Goal: Task Accomplishment & Management: Use online tool/utility

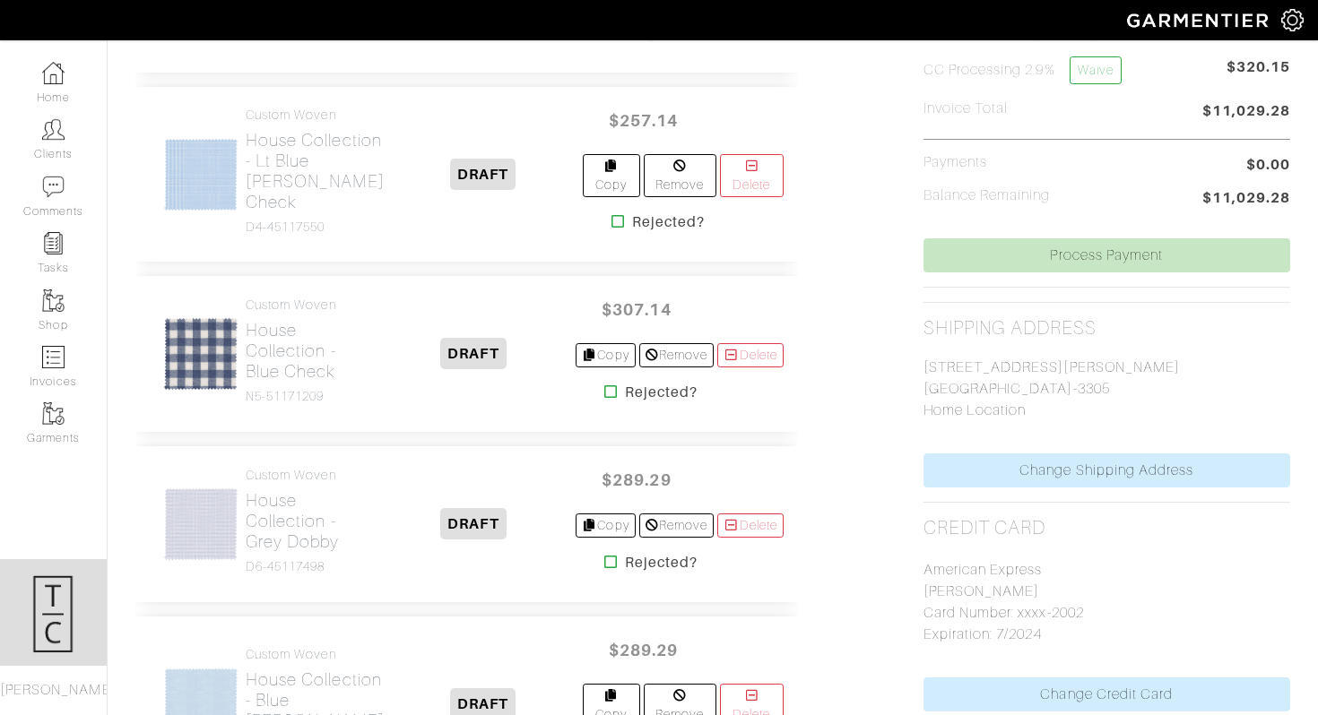
scroll to position [608, 0]
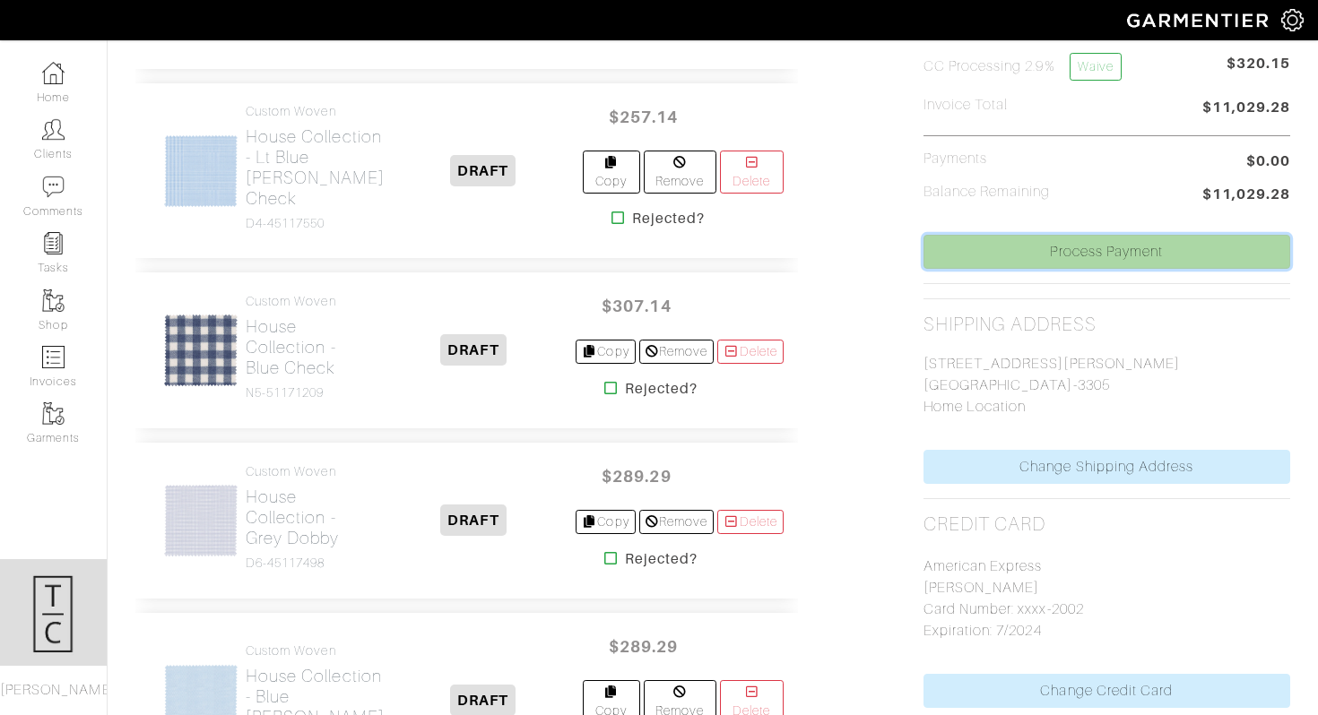
click at [1004, 258] on link "Process Payment" at bounding box center [1106, 252] width 367 height 34
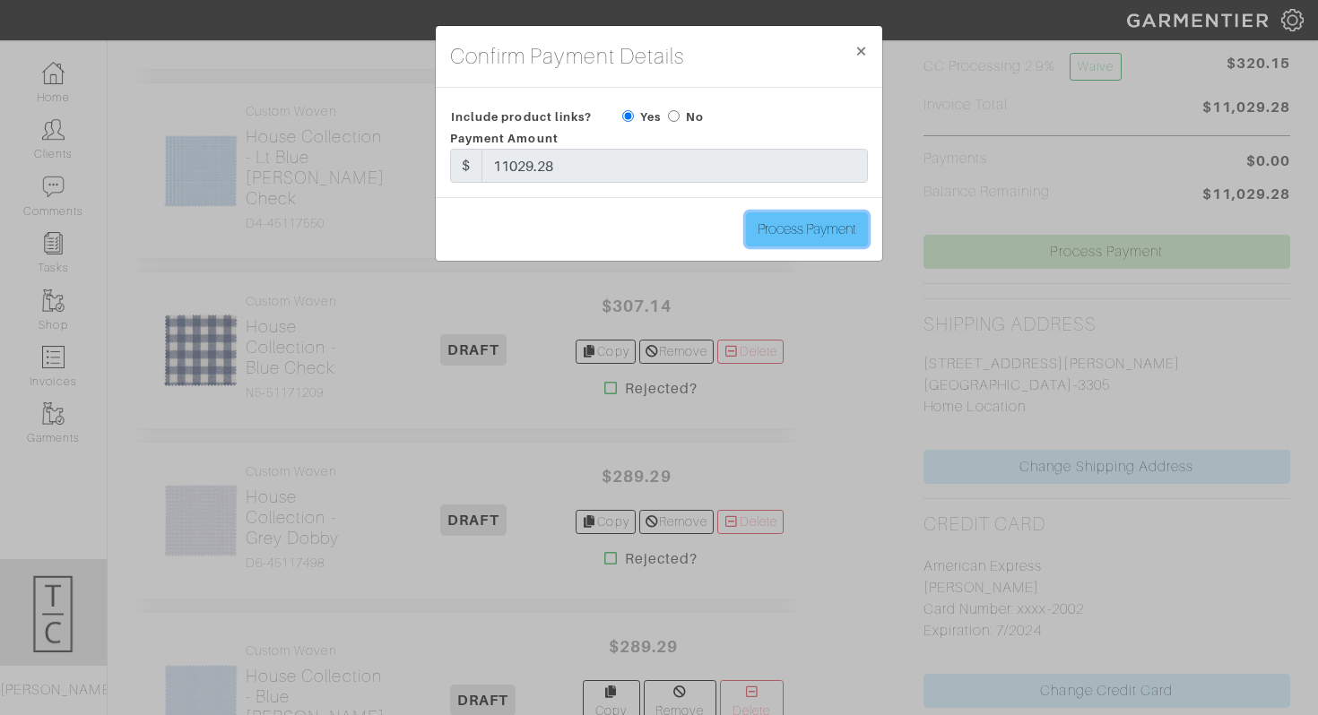
click at [778, 237] on input "Process Payment" at bounding box center [807, 229] width 122 height 34
type input "Process Payment"
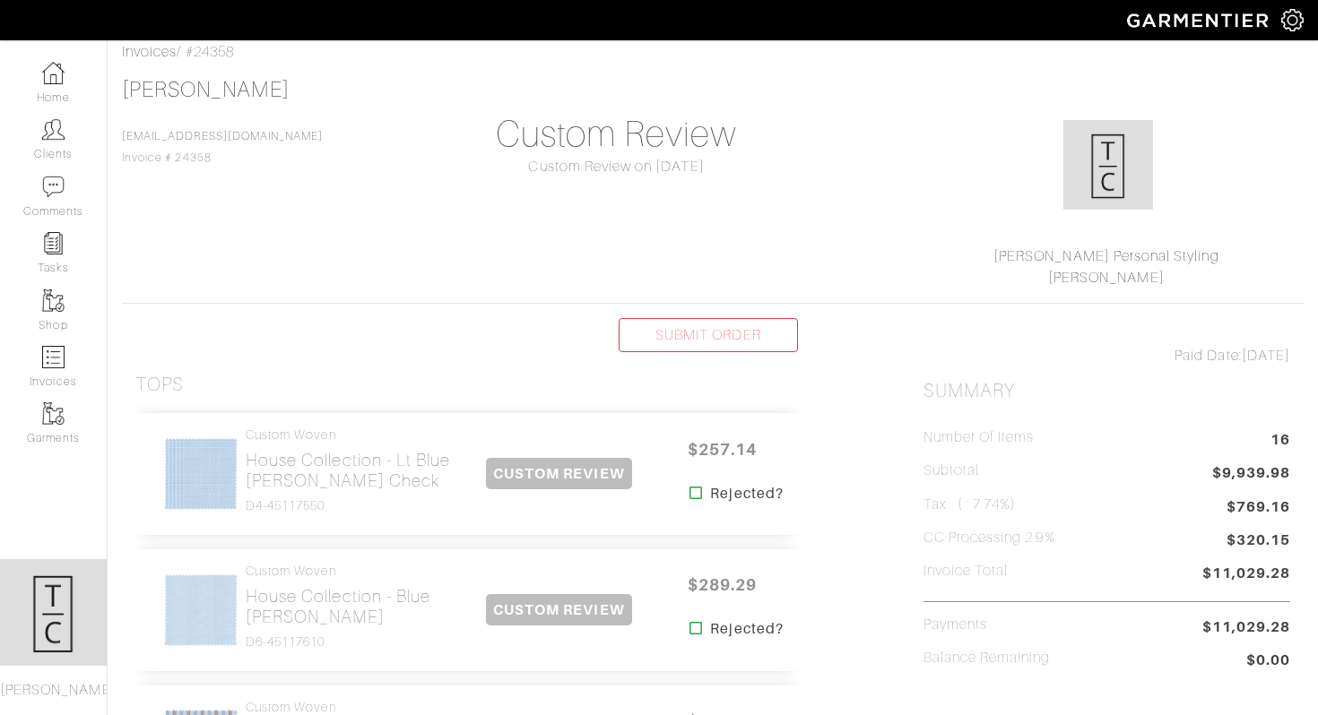
scroll to position [0, 0]
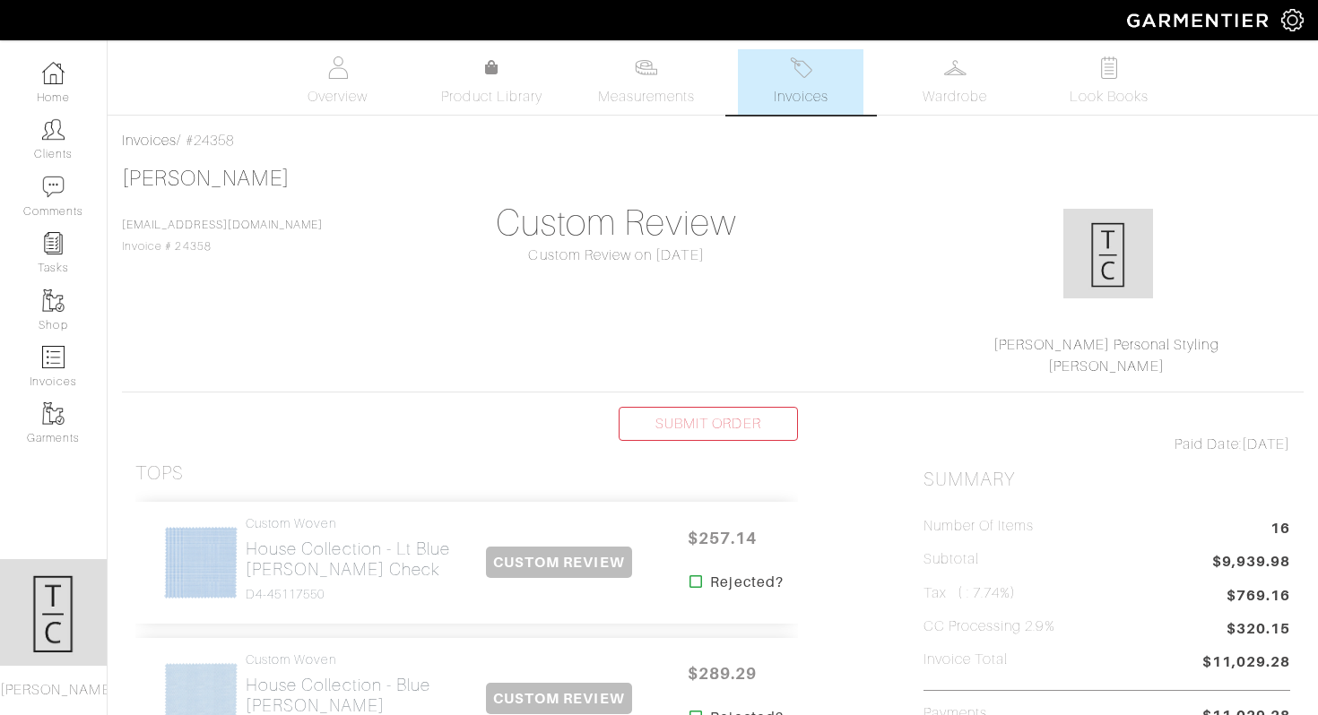
click at [1297, 18] on img at bounding box center [1292, 20] width 22 height 22
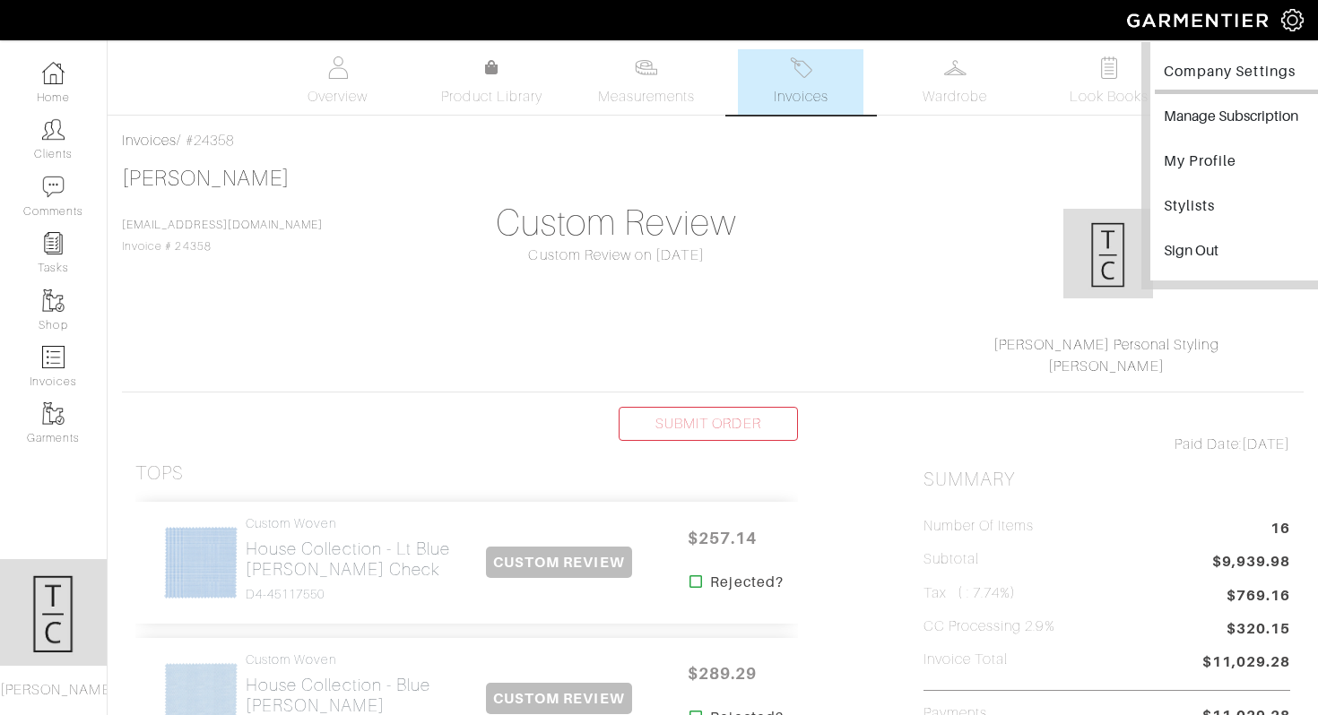
click at [1225, 73] on link "Company Settings" at bounding box center [1242, 74] width 174 height 40
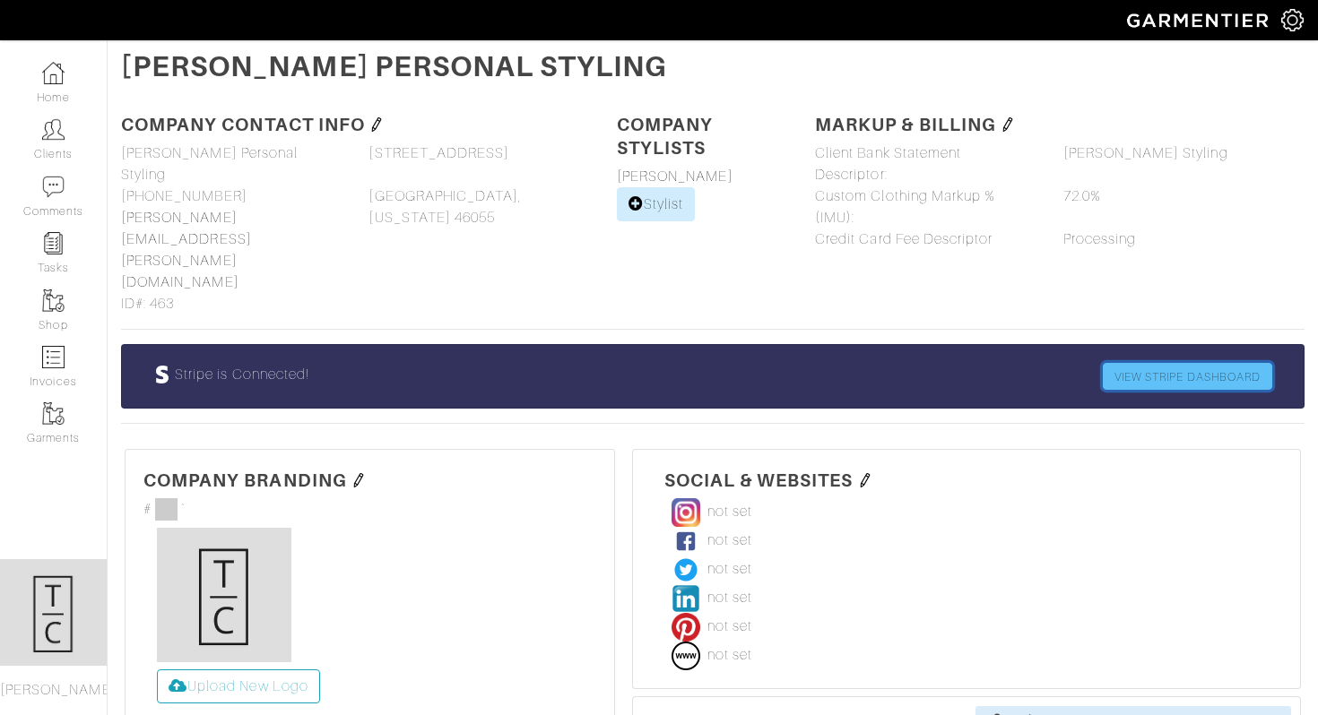
click at [1239, 363] on link "VIEW STRIPE DASHBOARD" at bounding box center [1187, 376] width 169 height 27
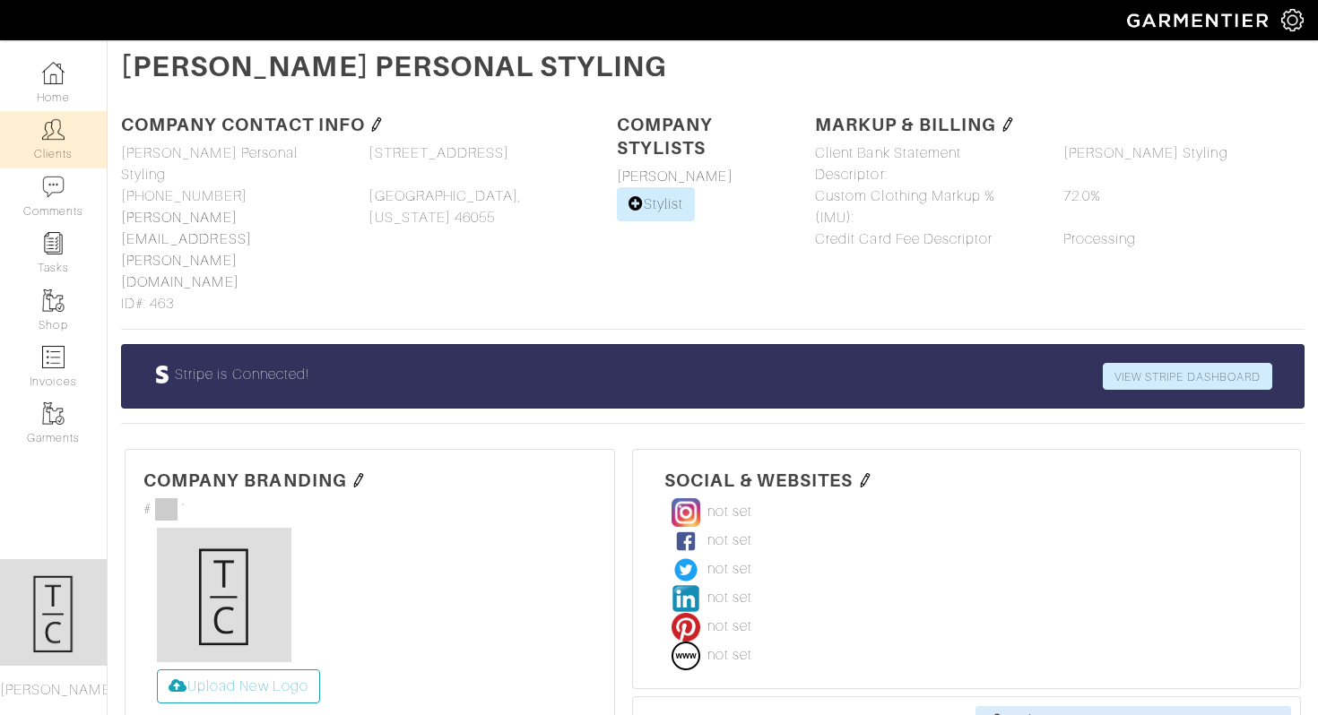
click at [54, 158] on link "Clients" at bounding box center [53, 139] width 107 height 56
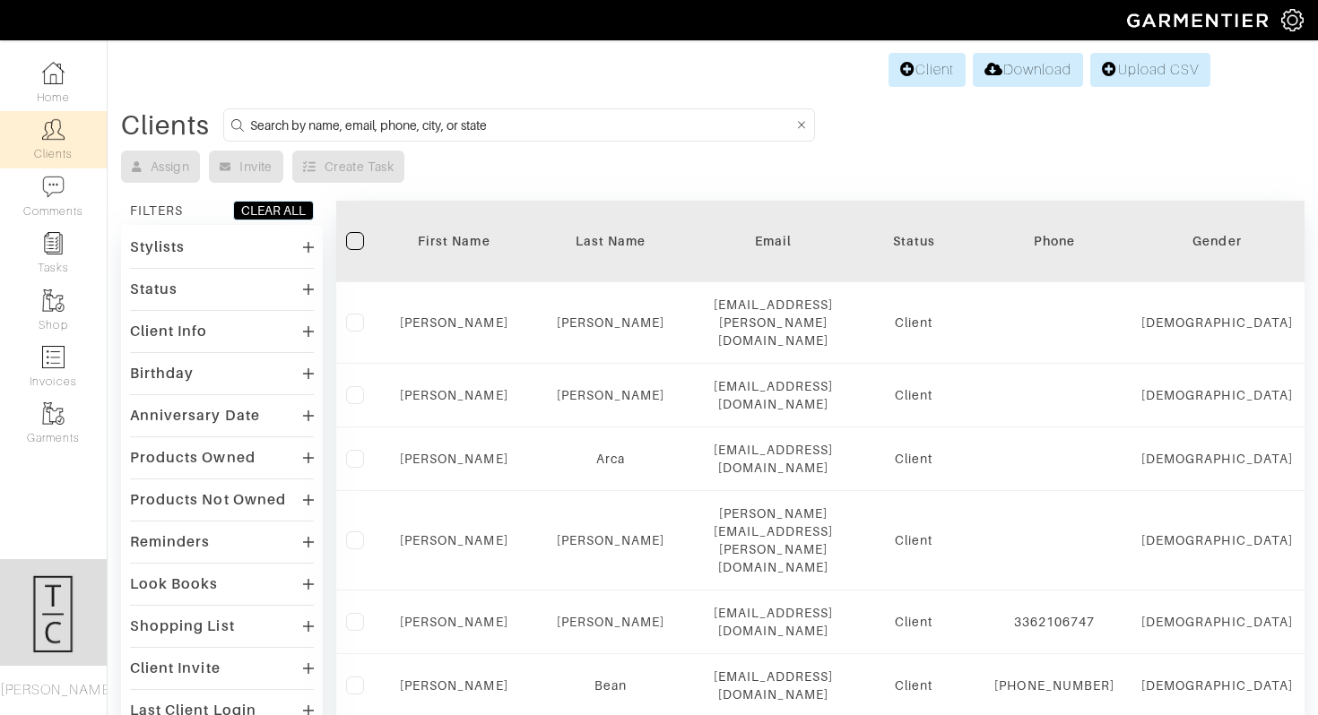
click at [344, 131] on input at bounding box center [521, 125] width 543 height 22
type input "joe english"
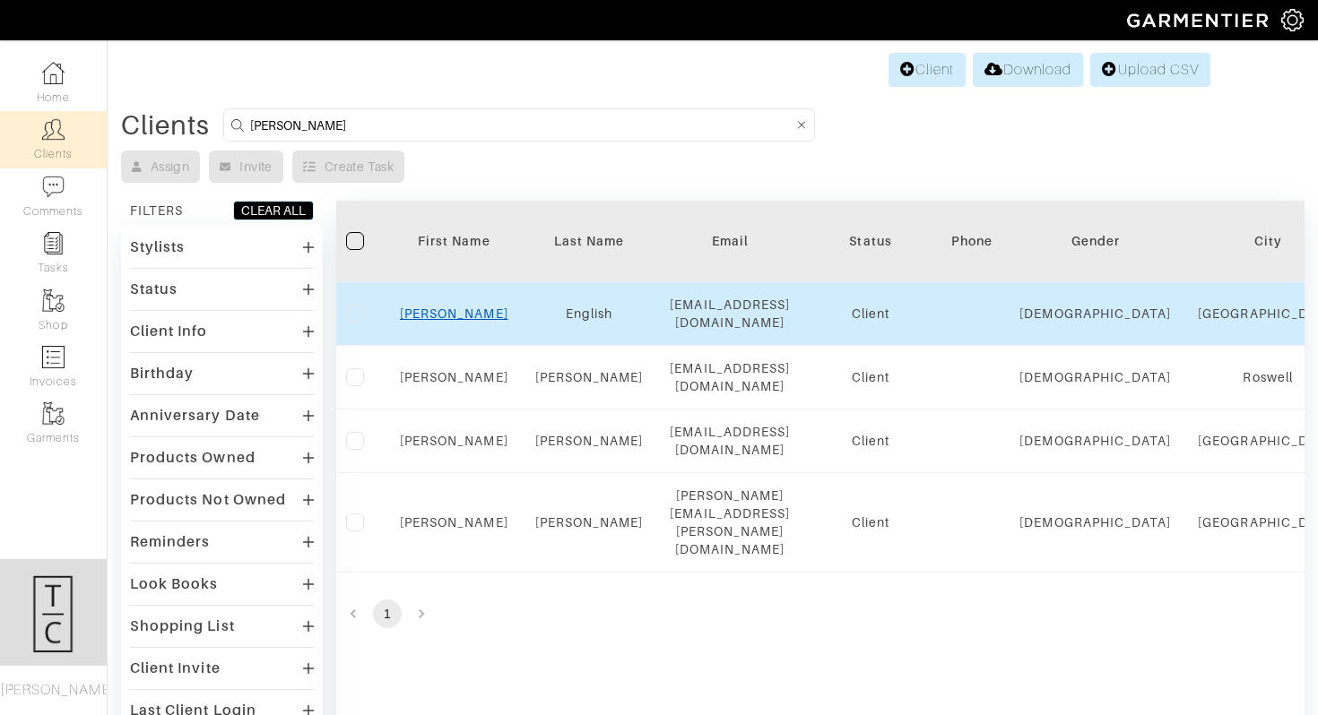
click at [447, 312] on link "Joe" at bounding box center [454, 314] width 108 height 14
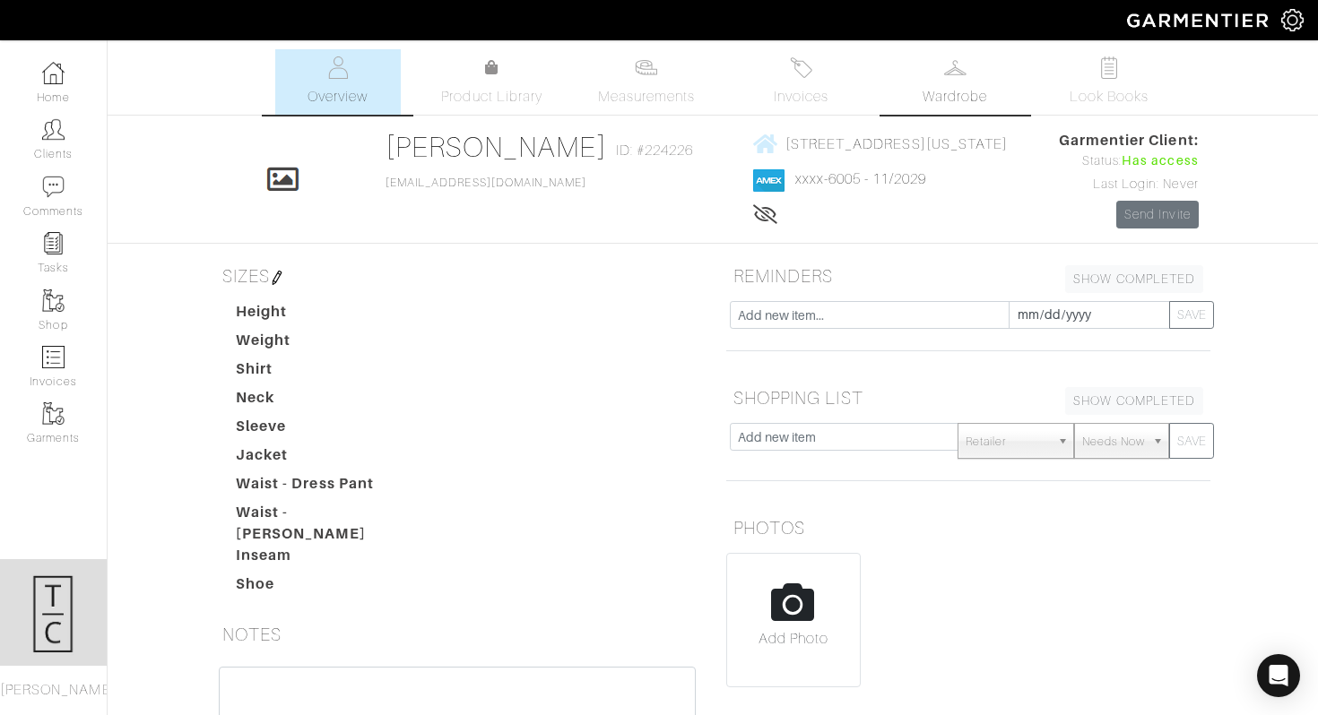
click at [932, 82] on link "Wardrobe" at bounding box center [955, 81] width 126 height 65
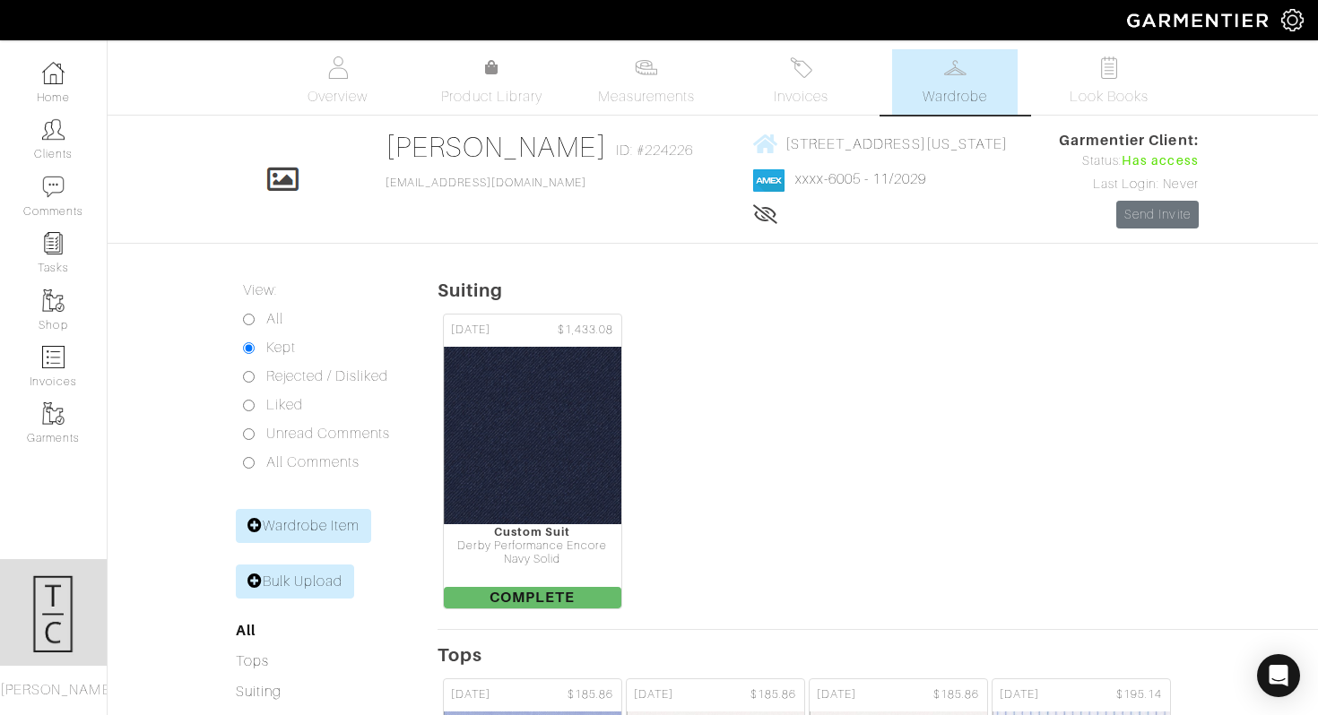
click at [637, 235] on div "Joe English Wardrobe Overview Measurements Product Library Invoices Wardrobe Lo…" at bounding box center [659, 679] width 1318 height 1260
click at [753, 220] on icon at bounding box center [765, 214] width 25 height 14
click at [753, 220] on icon at bounding box center [764, 214] width 22 height 14
click at [36, 149] on link "Clients" at bounding box center [53, 139] width 107 height 56
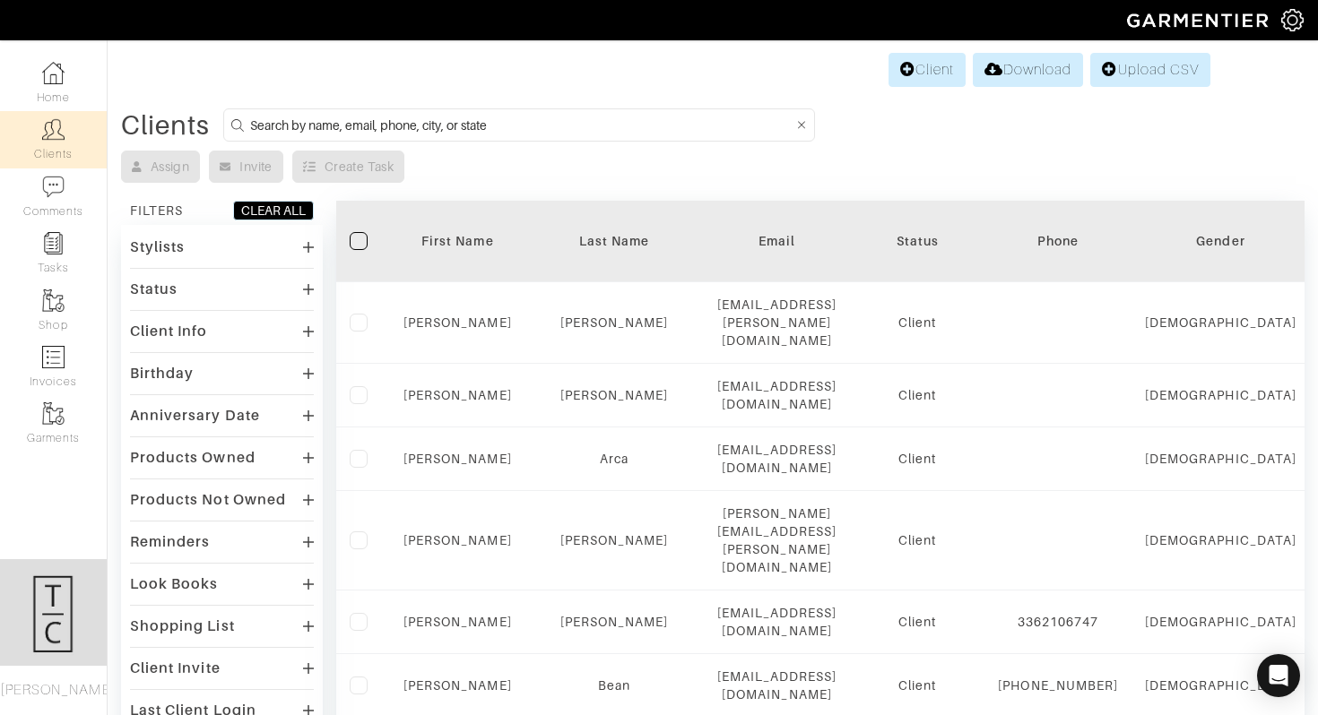
click at [414, 126] on input at bounding box center [521, 125] width 543 height 22
type input "ragen"
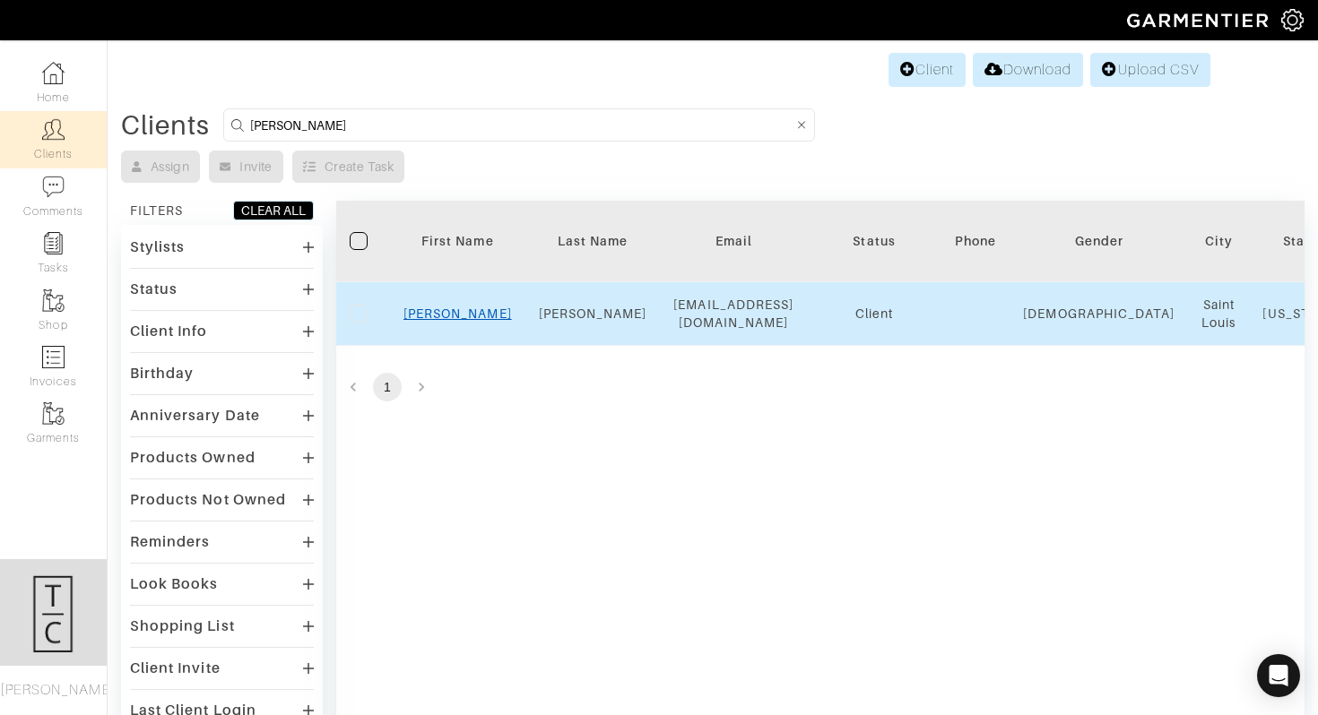
click at [456, 313] on link "Brian" at bounding box center [457, 314] width 108 height 14
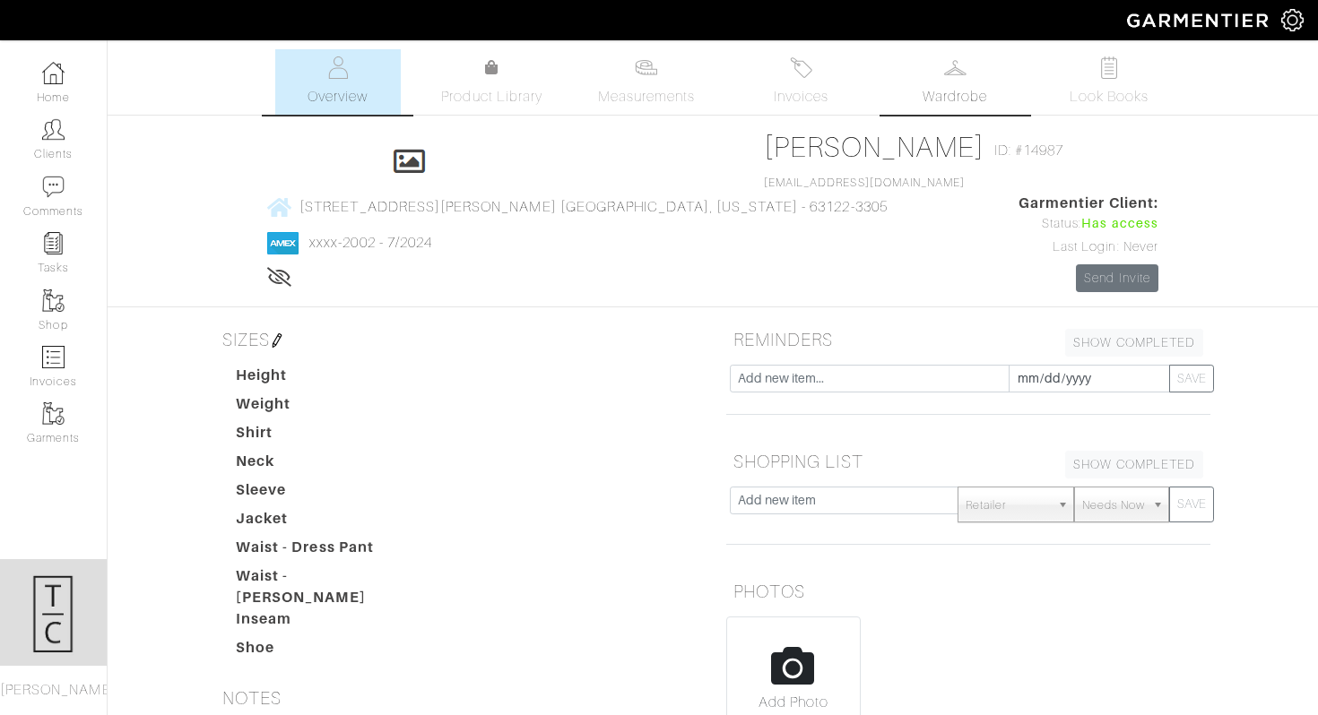
click at [956, 77] on img at bounding box center [955, 67] width 22 height 22
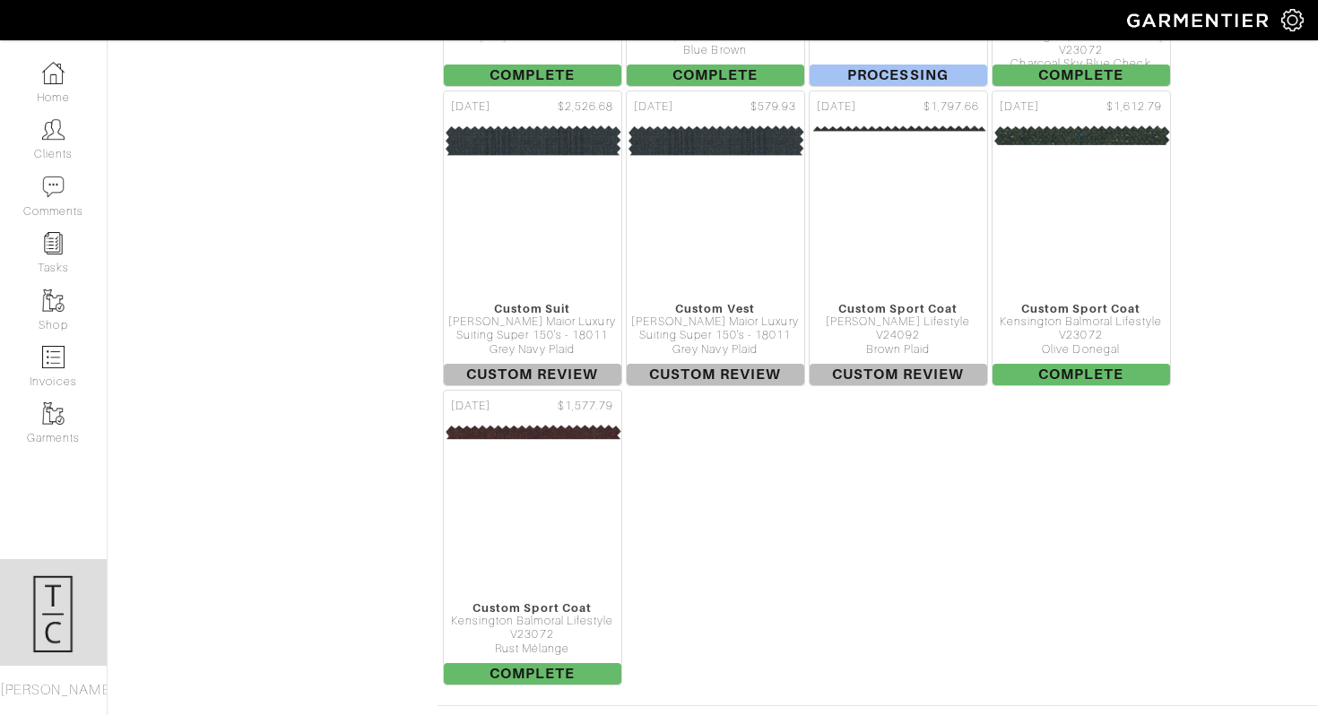
scroll to position [4459, 0]
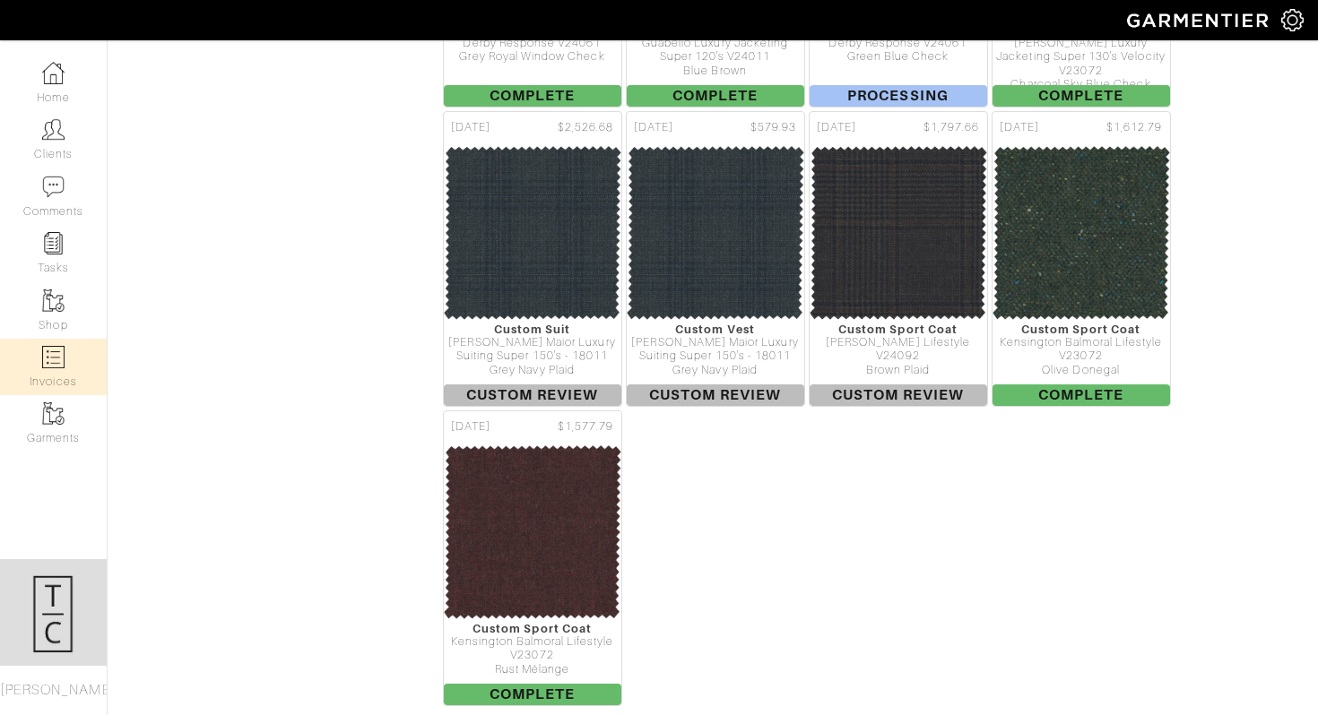
click at [65, 372] on link "Invoices" at bounding box center [53, 367] width 107 height 56
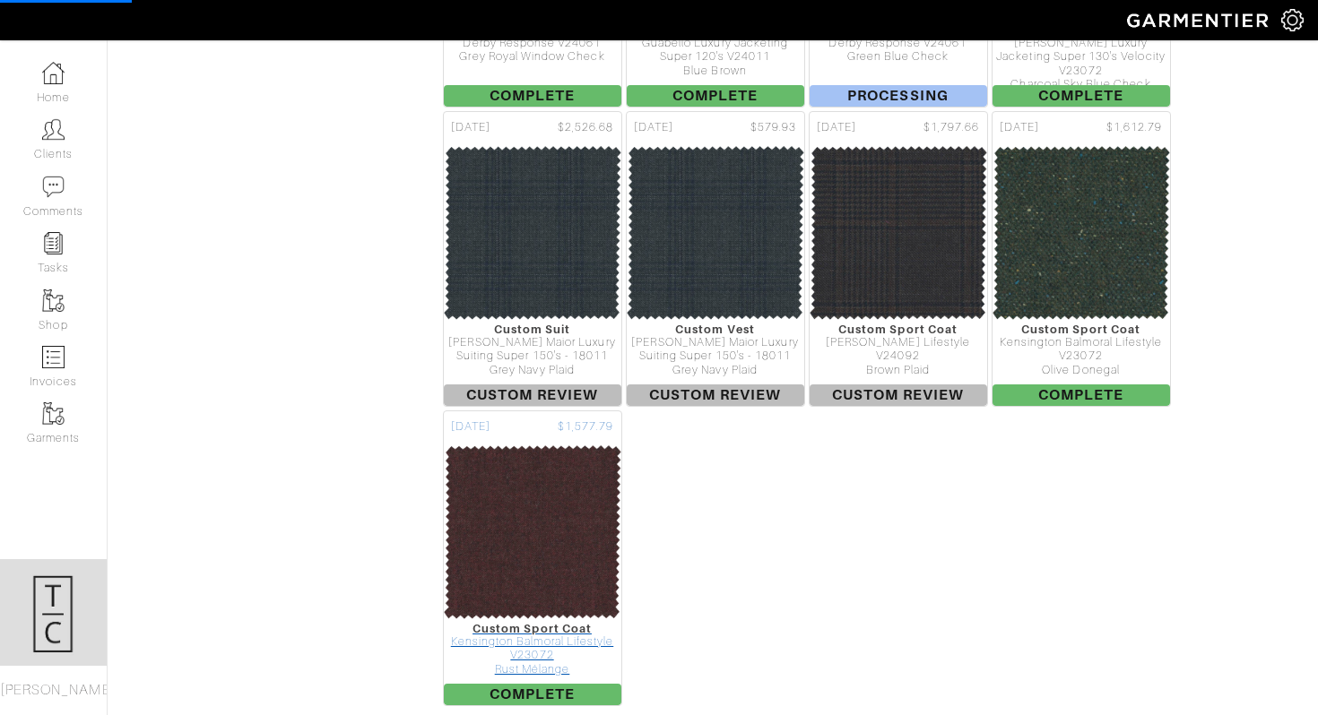
select select
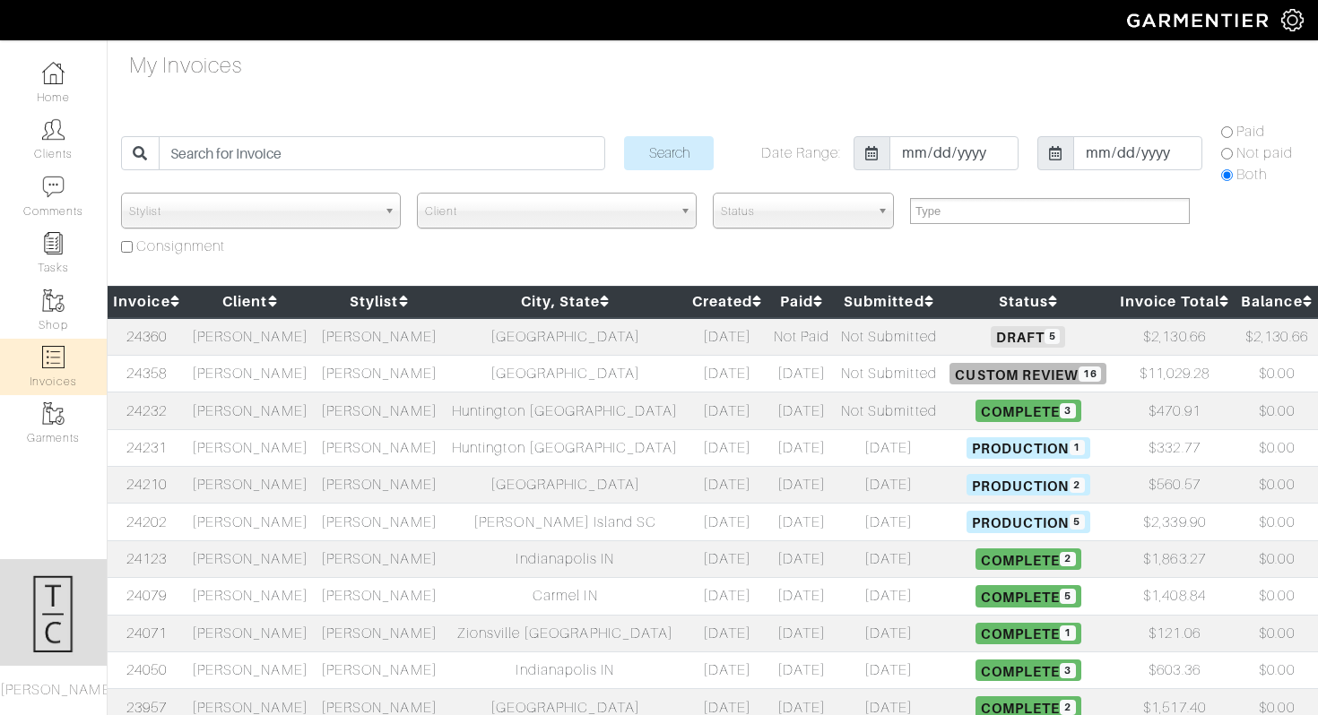
click at [257, 369] on td "[PERSON_NAME]" at bounding box center [250, 373] width 129 height 37
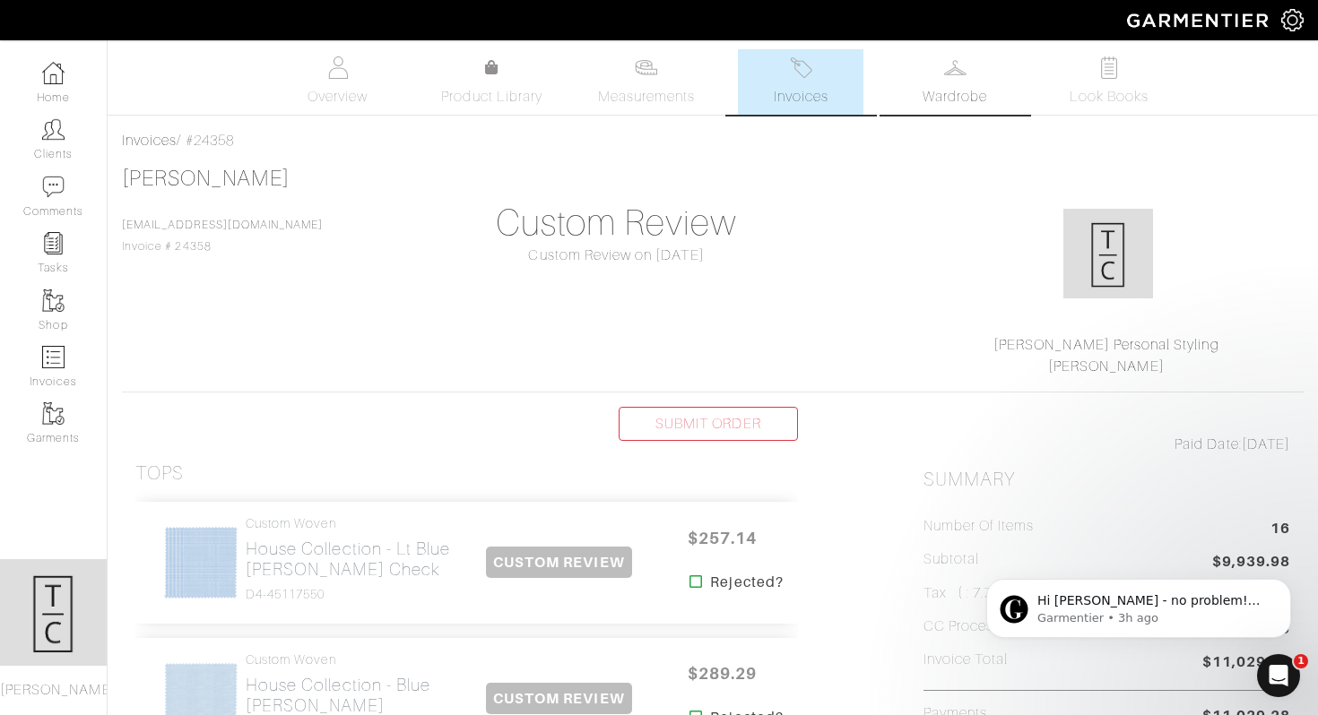
click at [982, 67] on link "Wardrobe" at bounding box center [955, 81] width 126 height 65
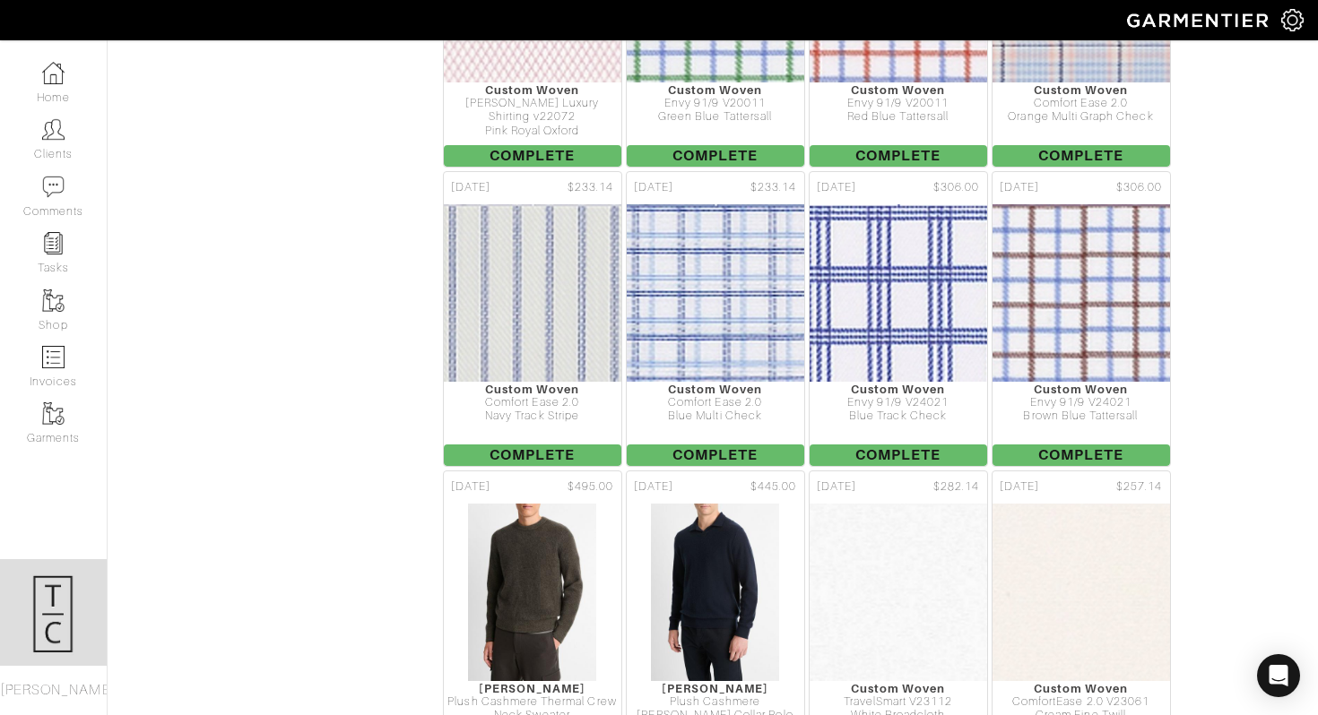
scroll to position [9240, 0]
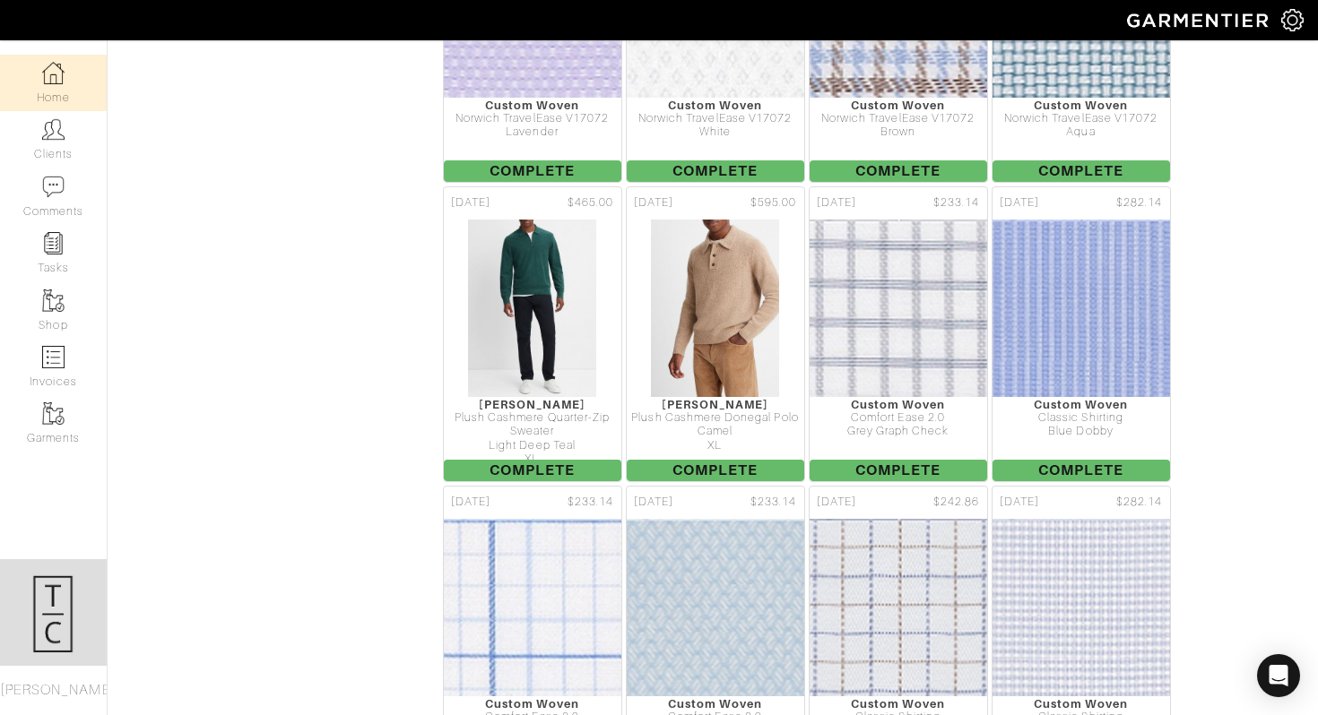
click at [56, 84] on link "Home" at bounding box center [53, 83] width 107 height 56
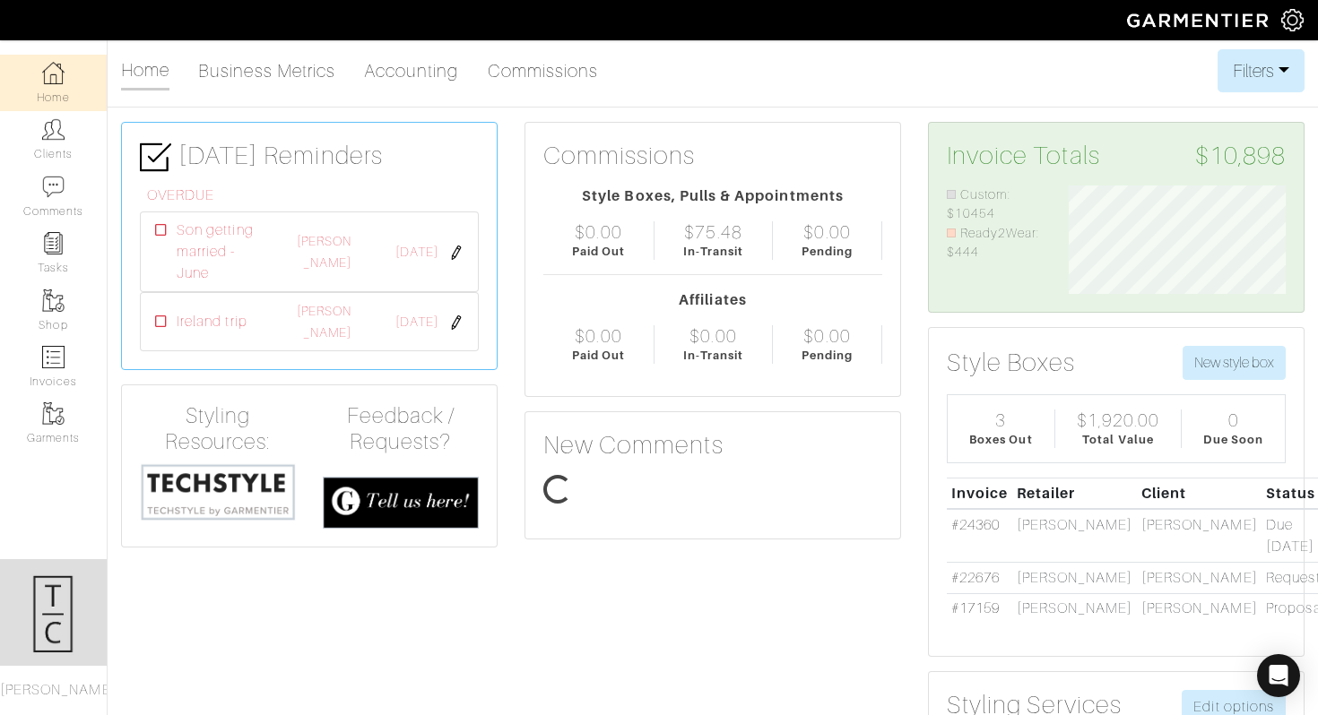
scroll to position [108, 244]
click at [57, 377] on link "Invoices" at bounding box center [53, 367] width 107 height 56
select select
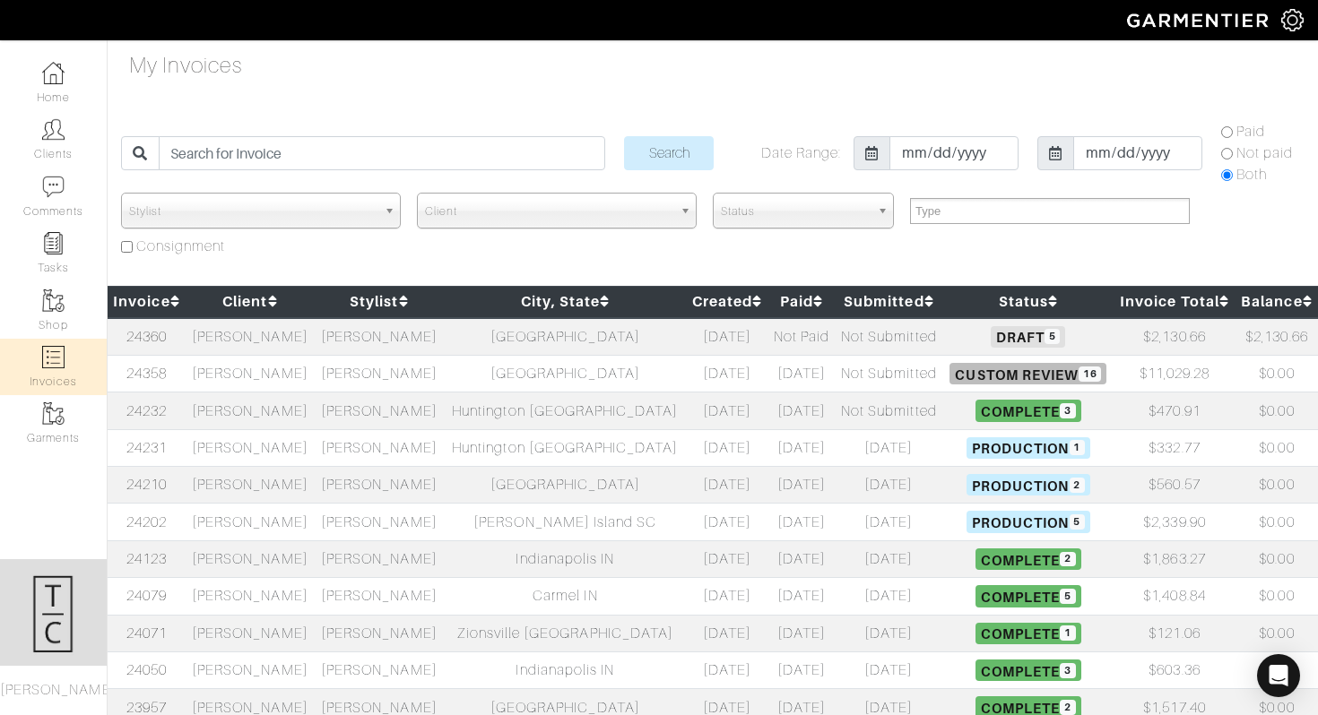
click at [219, 340] on td "[PERSON_NAME]" at bounding box center [250, 337] width 129 height 38
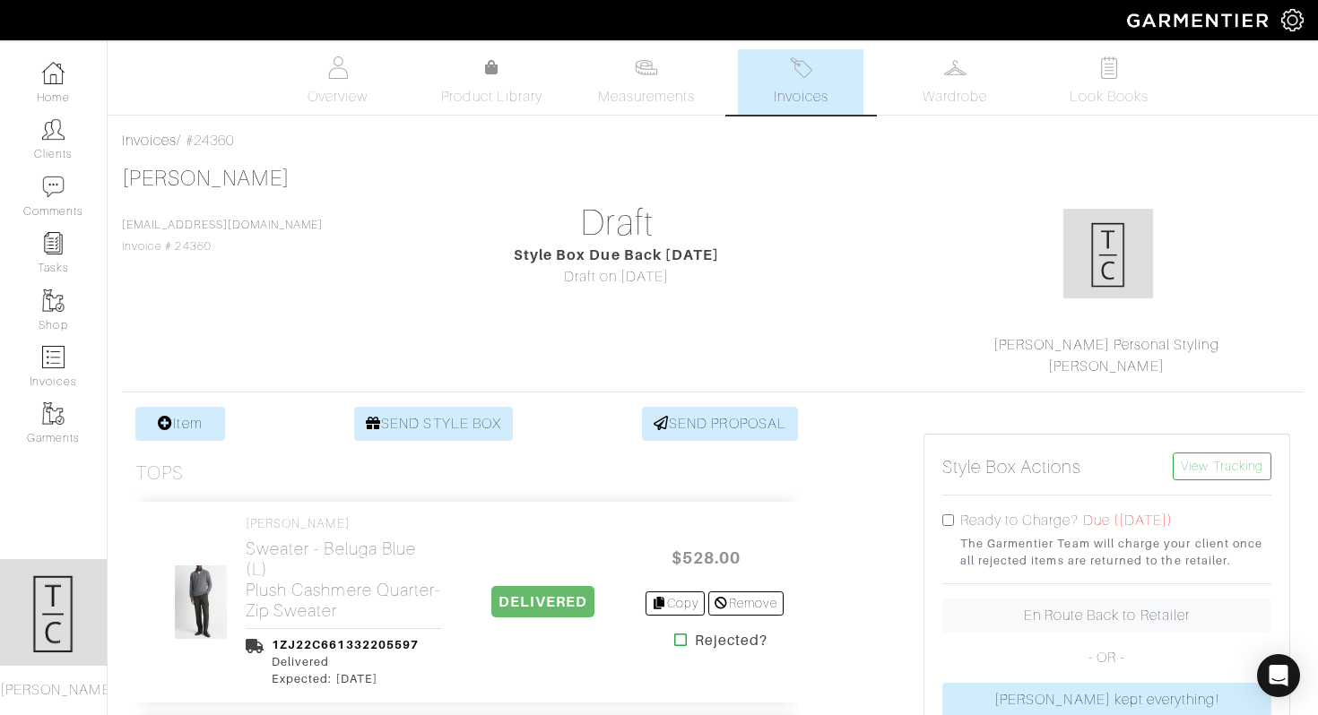
click at [818, 85] on link "Invoices" at bounding box center [801, 81] width 126 height 65
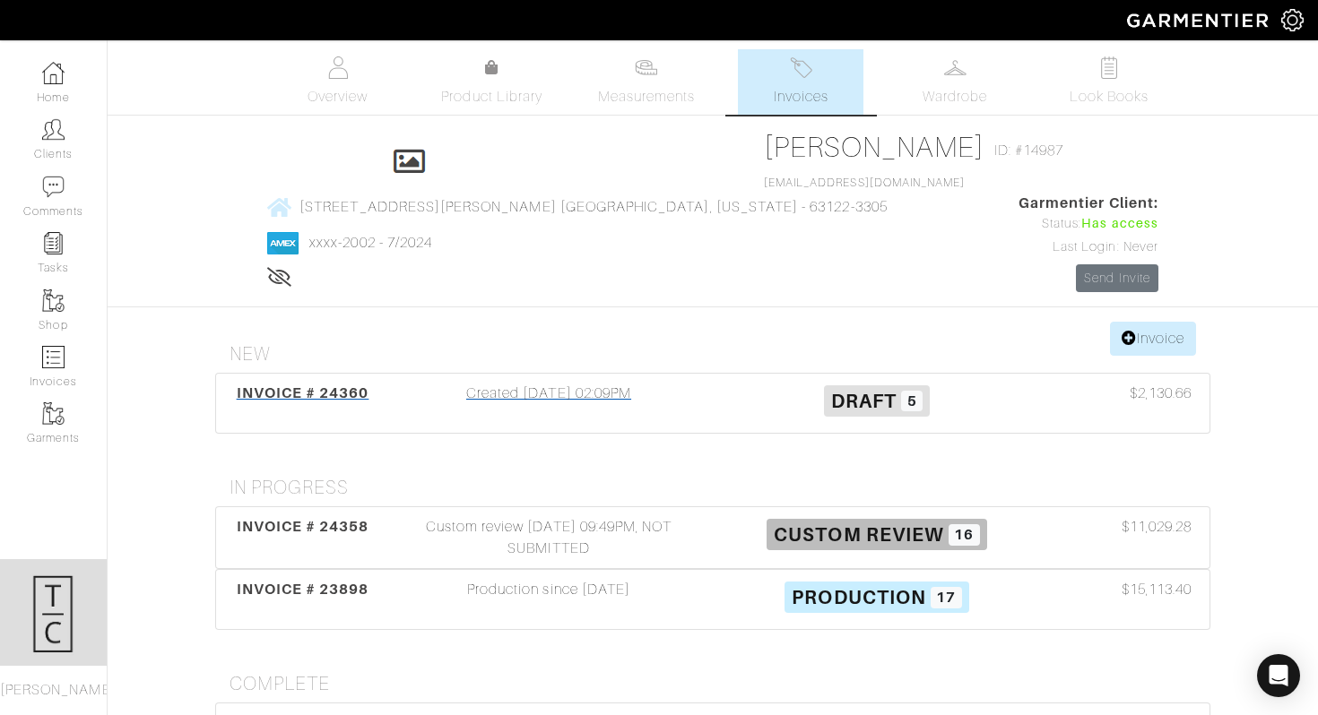
click at [540, 383] on div "Created [DATE] 02:09PM" at bounding box center [549, 403] width 328 height 41
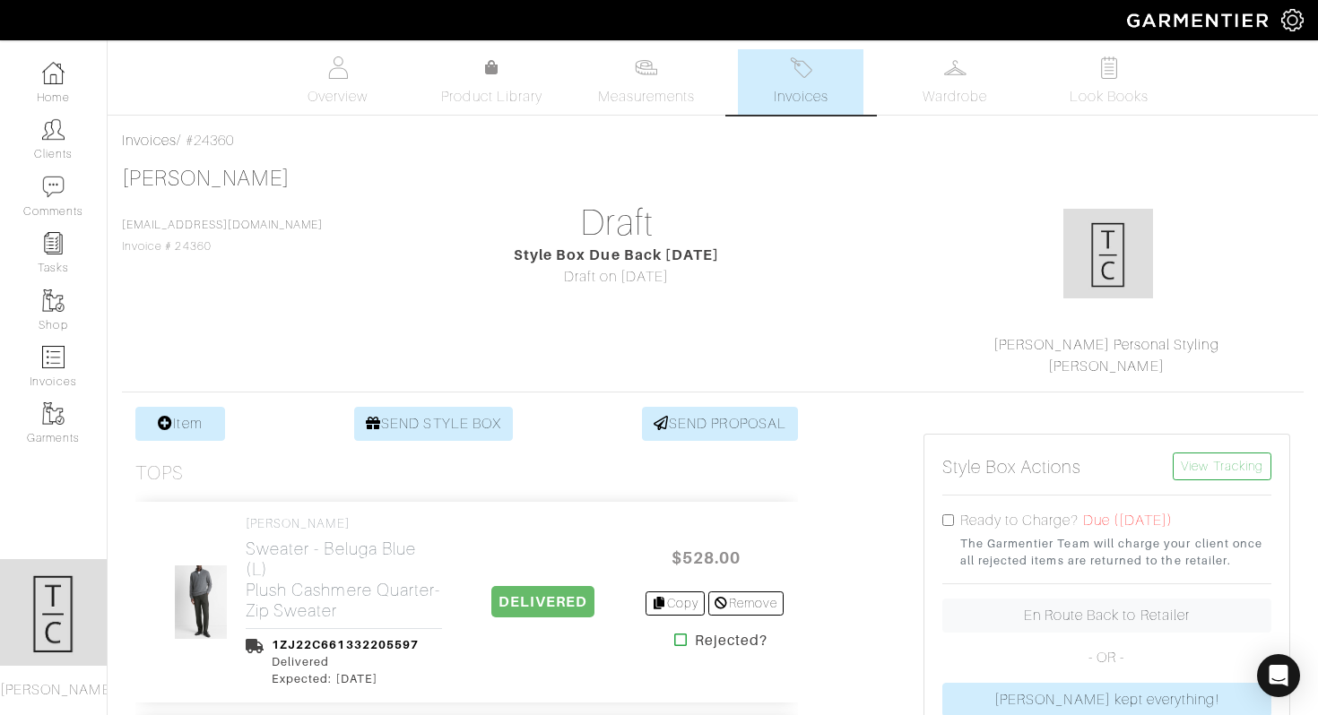
click at [823, 85] on link "Invoices" at bounding box center [801, 81] width 126 height 65
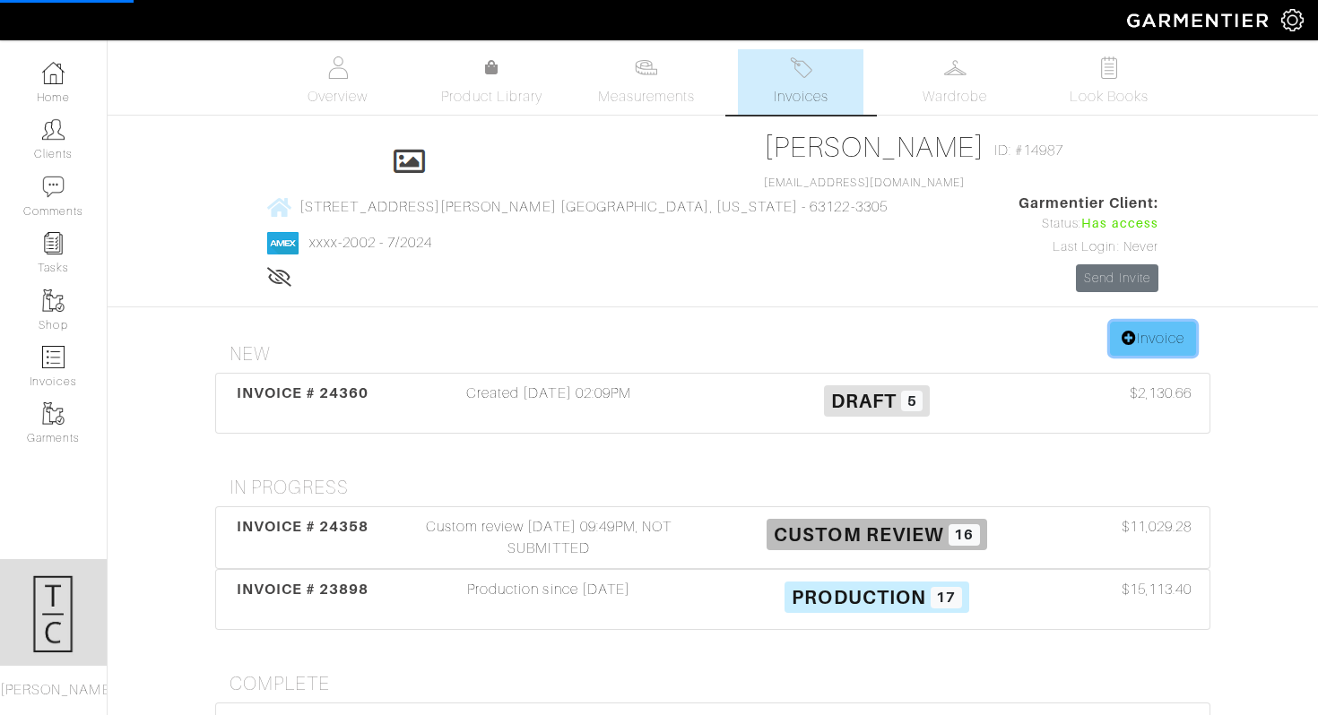
click at [1149, 322] on link "Invoice" at bounding box center [1153, 339] width 86 height 34
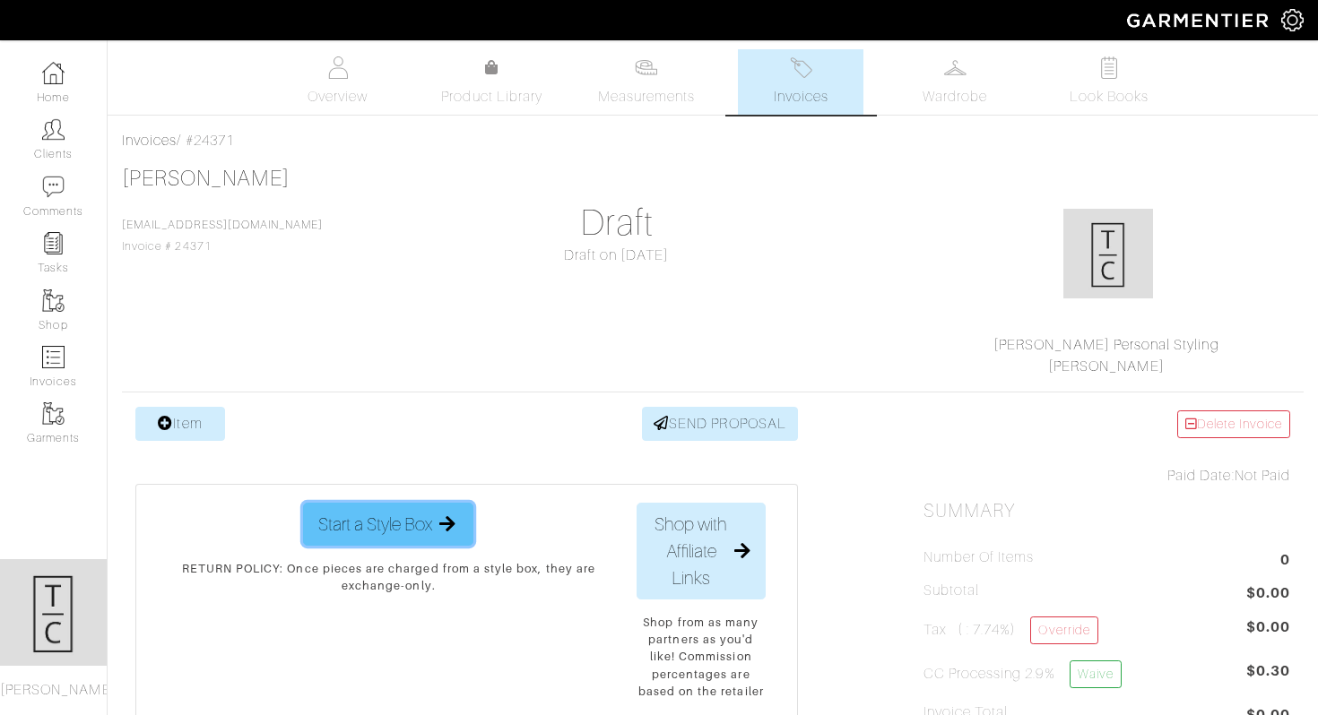
click at [457, 525] on icon "button" at bounding box center [447, 525] width 22 height 18
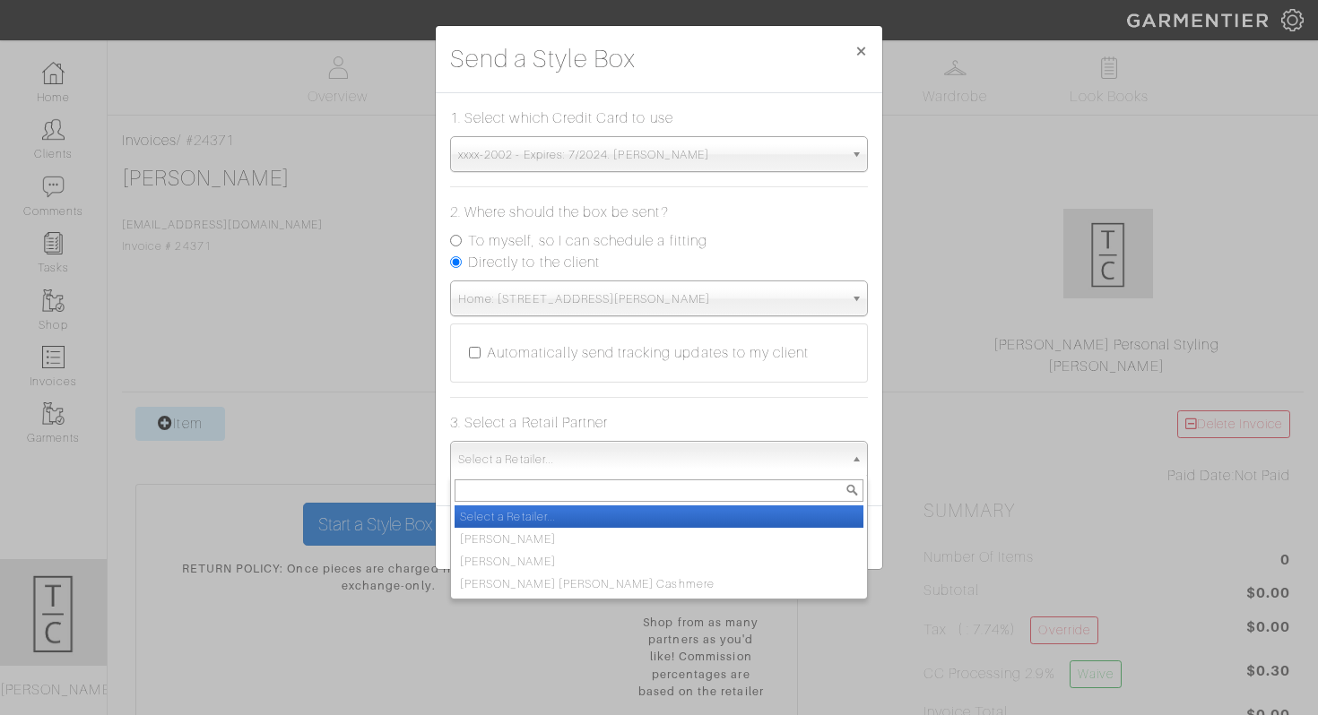
click at [646, 468] on span "Select a Retailer..." at bounding box center [651, 460] width 386 height 36
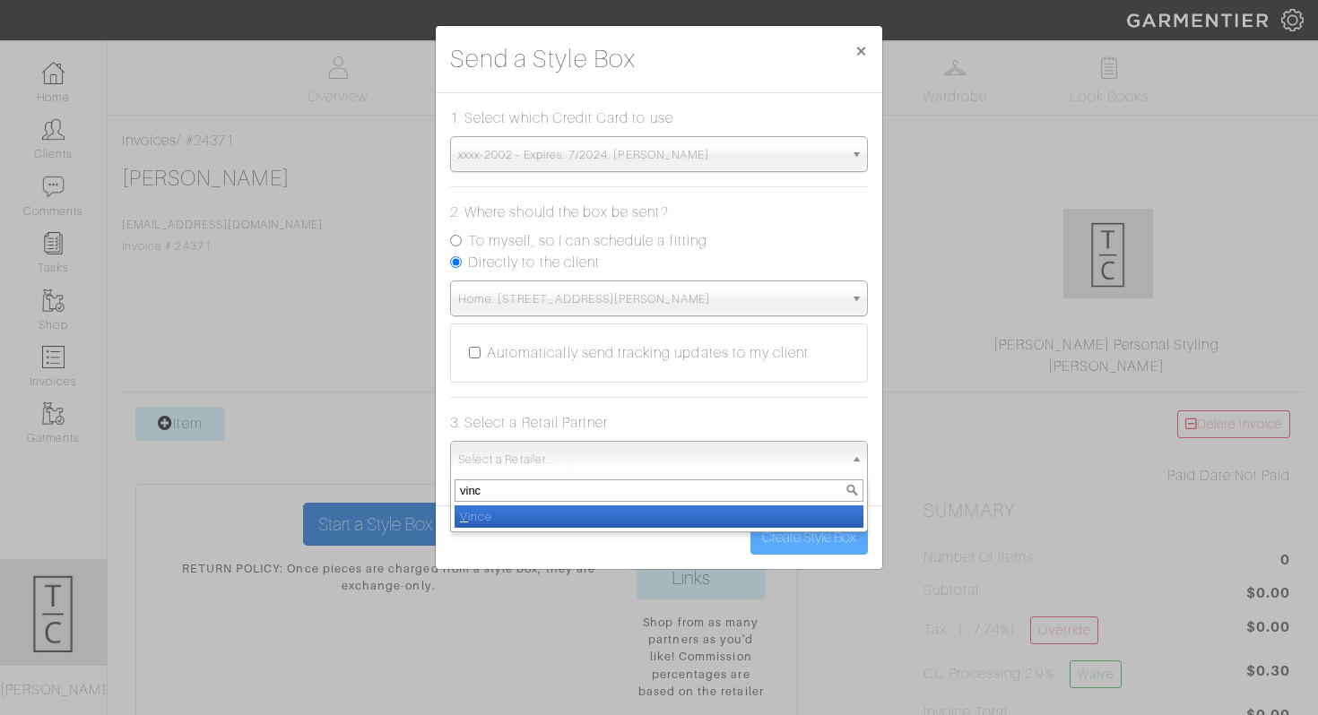
type input "[PERSON_NAME]"
select select "19"
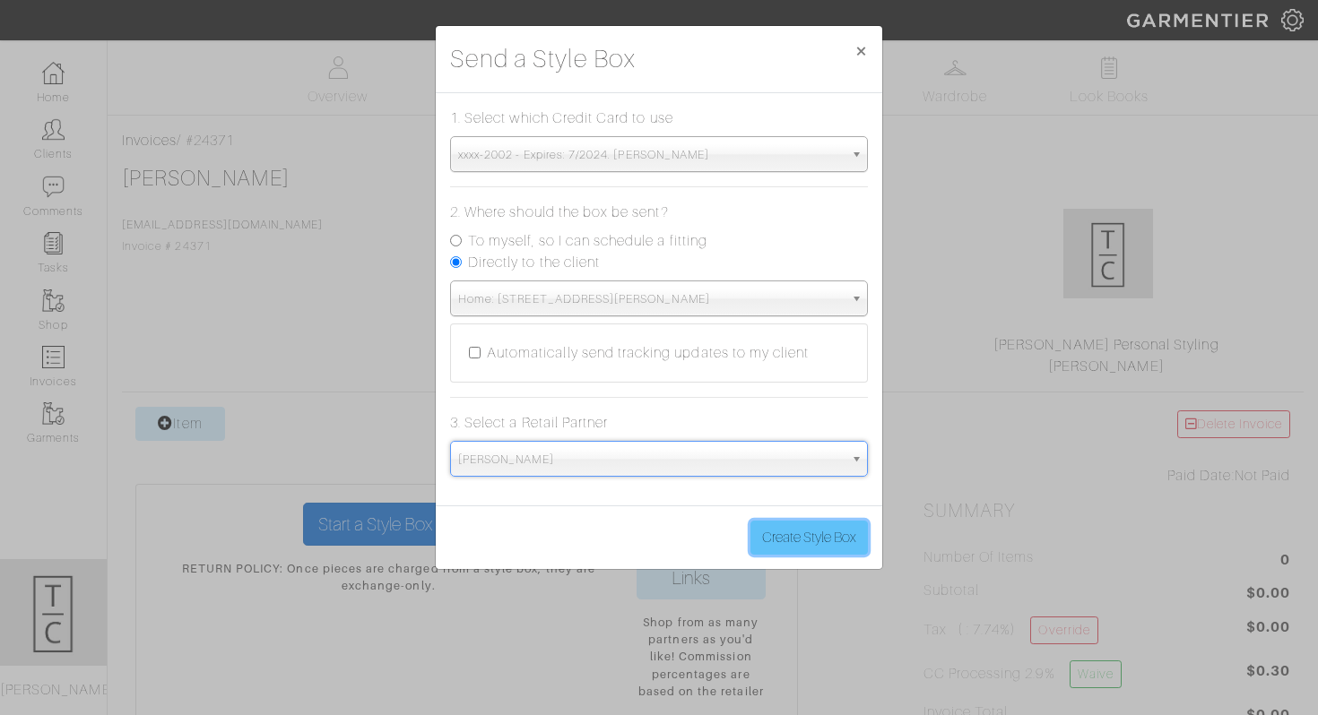
click at [802, 531] on button "Create Style Box" at bounding box center [808, 538] width 117 height 34
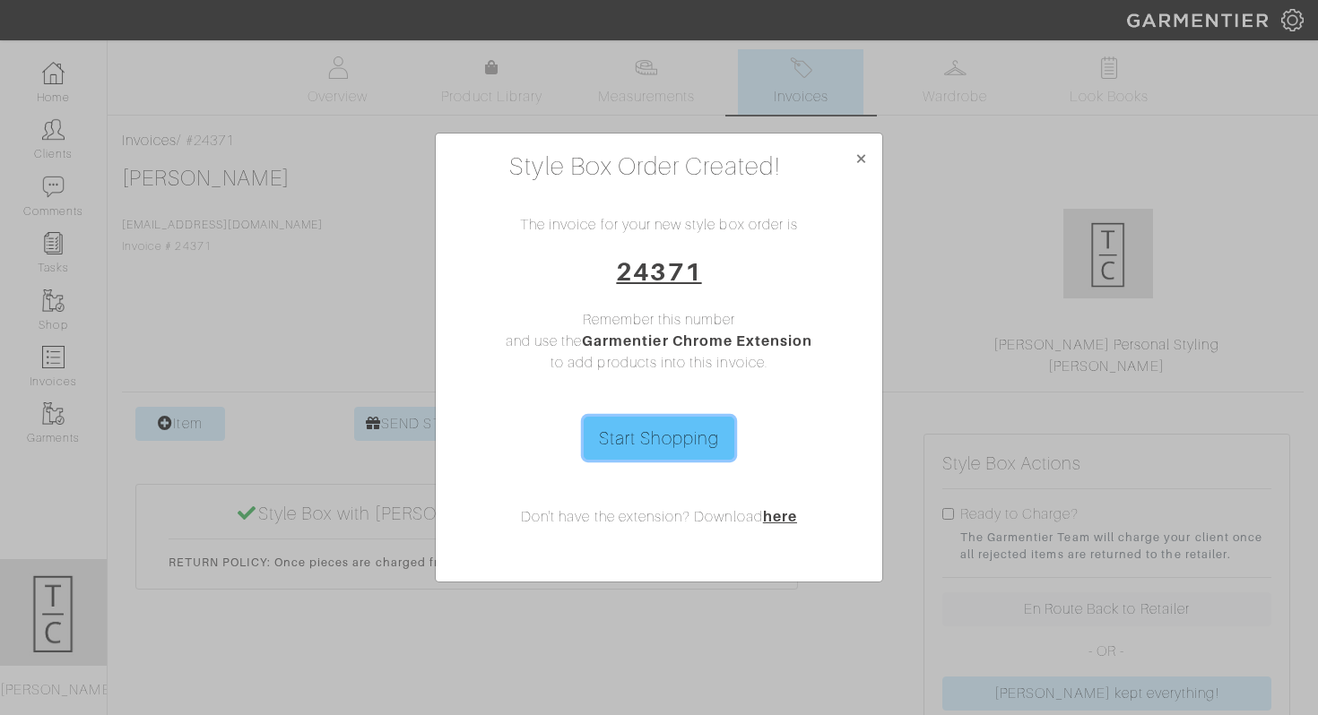
click at [687, 446] on link "Start Shopping" at bounding box center [660, 438] width 152 height 43
click at [863, 152] on span "×" at bounding box center [860, 158] width 13 height 24
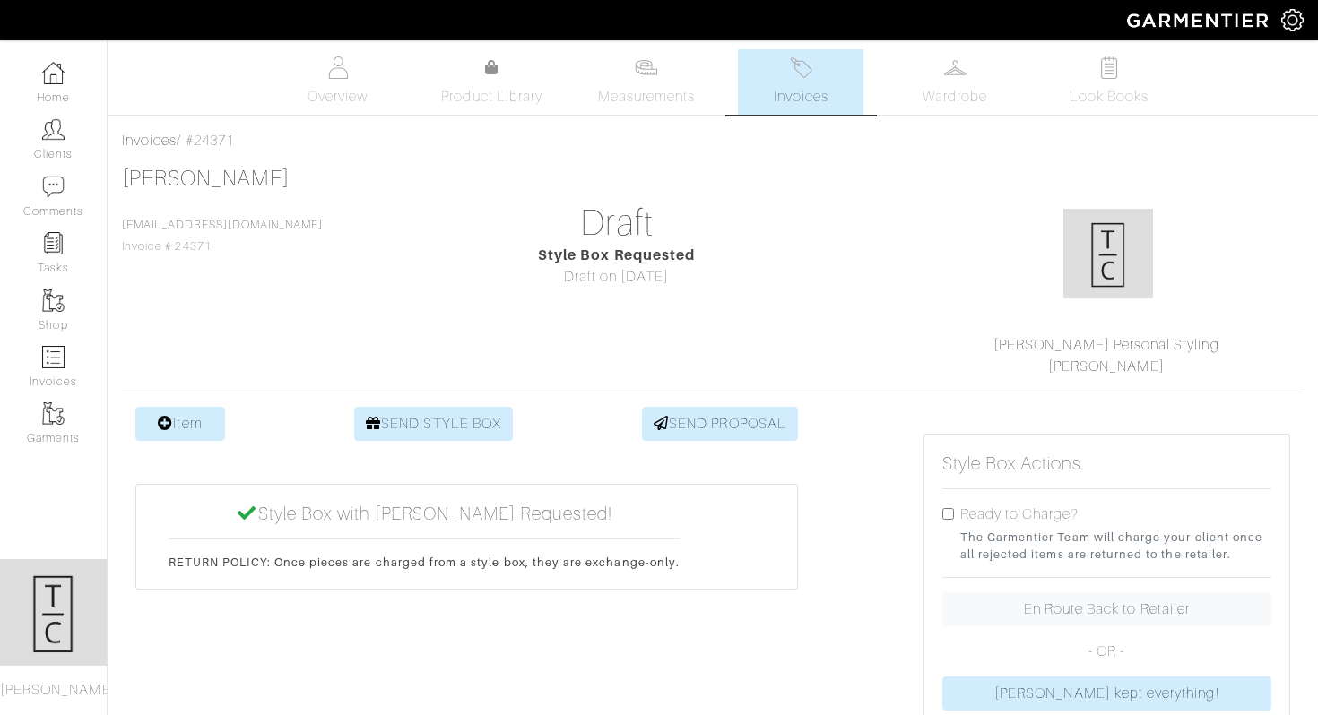
click at [818, 91] on span "Invoices" at bounding box center [801, 97] width 55 height 22
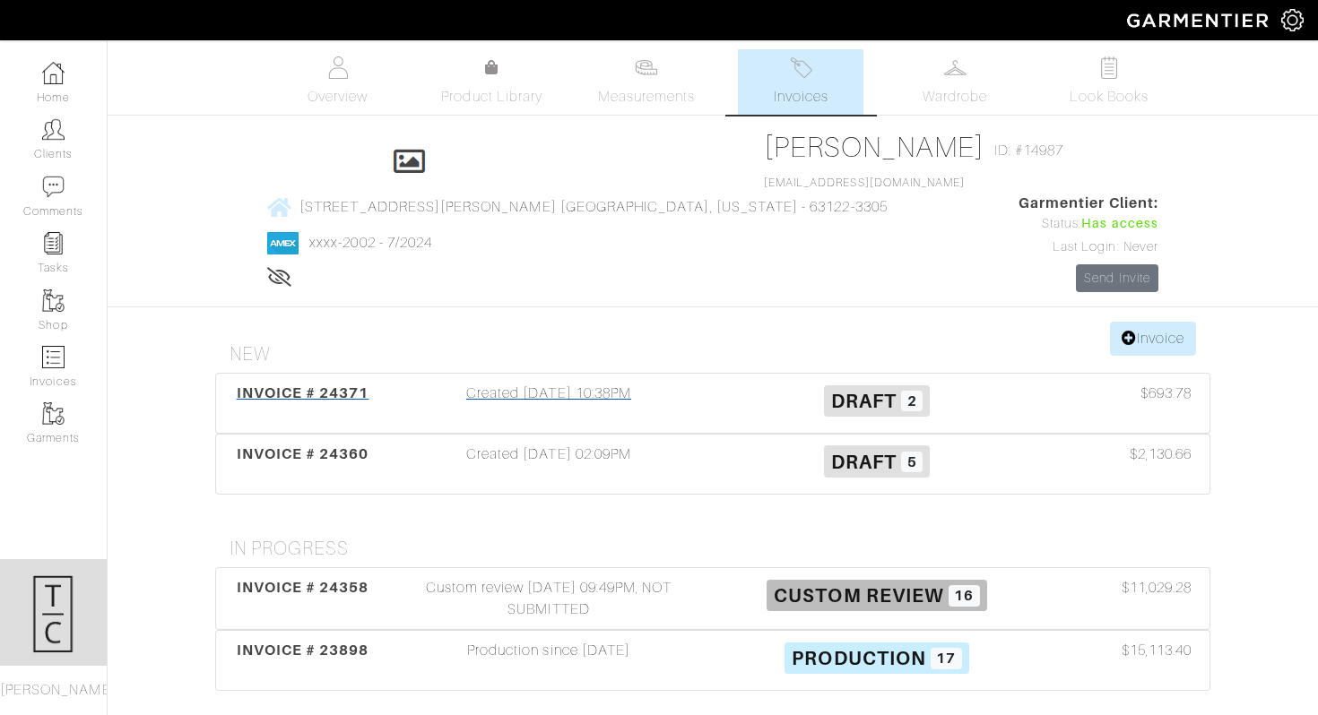
click at [335, 385] on span "INVOICE # 24371" at bounding box center [303, 393] width 133 height 17
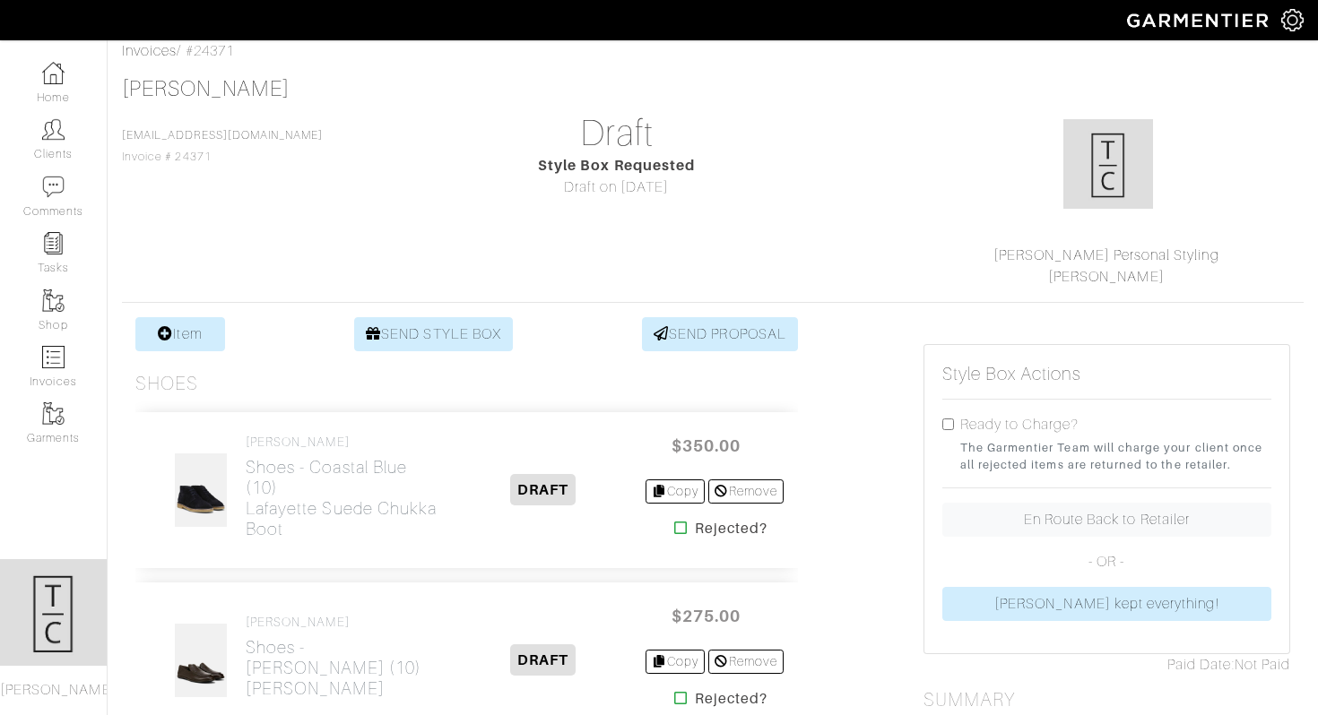
scroll to position [82, 0]
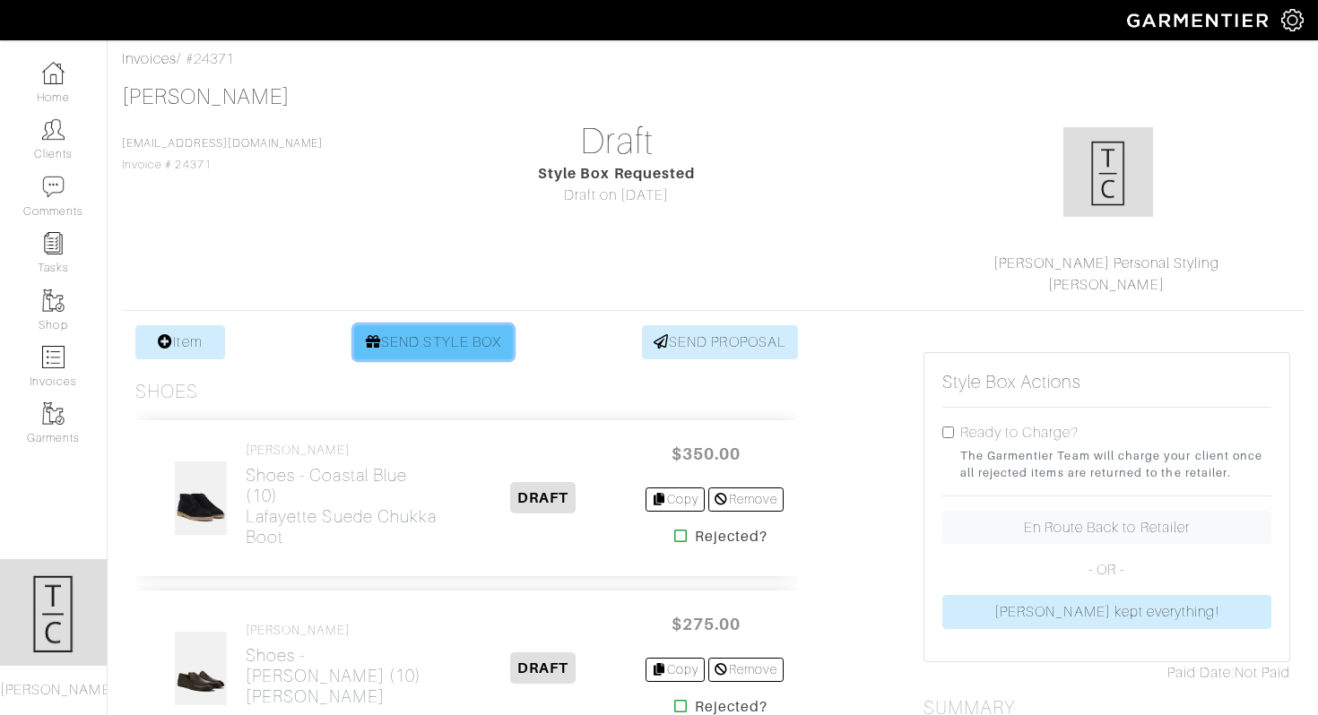
click at [444, 351] on link "SEND STYLE BOX" at bounding box center [433, 342] width 159 height 34
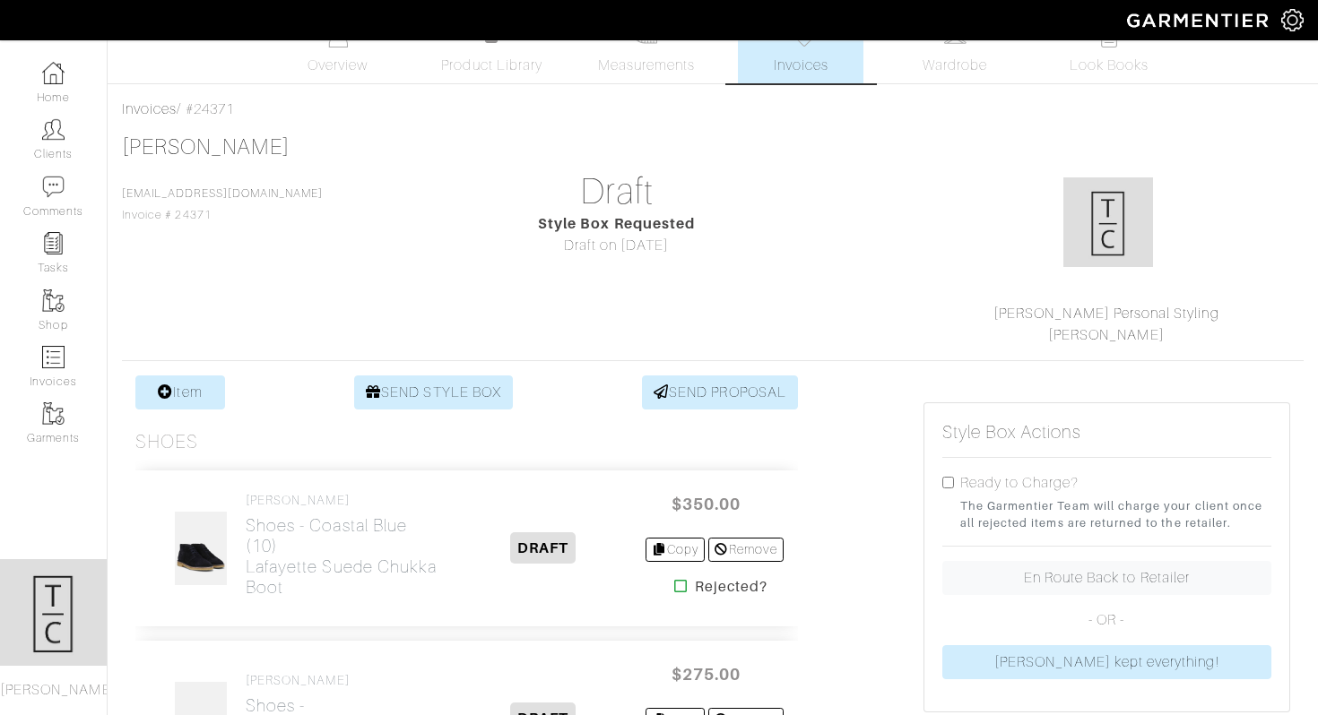
scroll to position [73, 0]
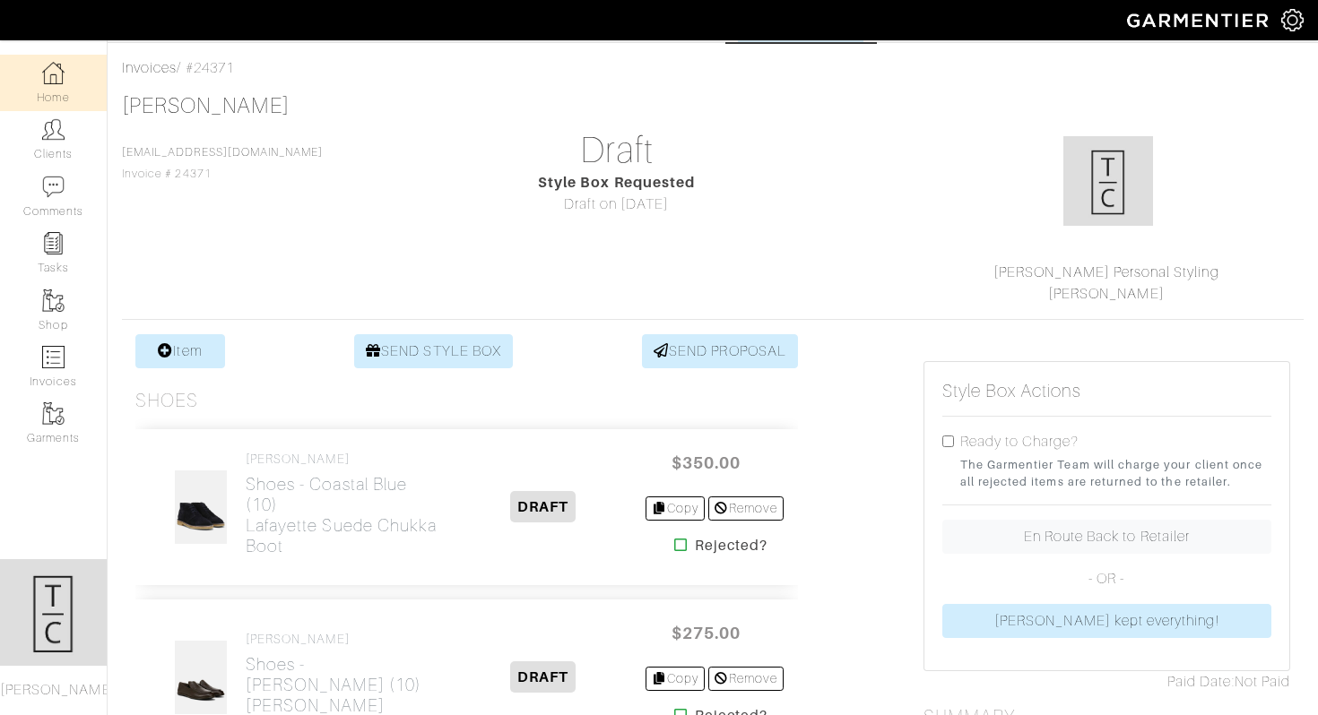
click at [61, 76] on img at bounding box center [53, 73] width 22 height 22
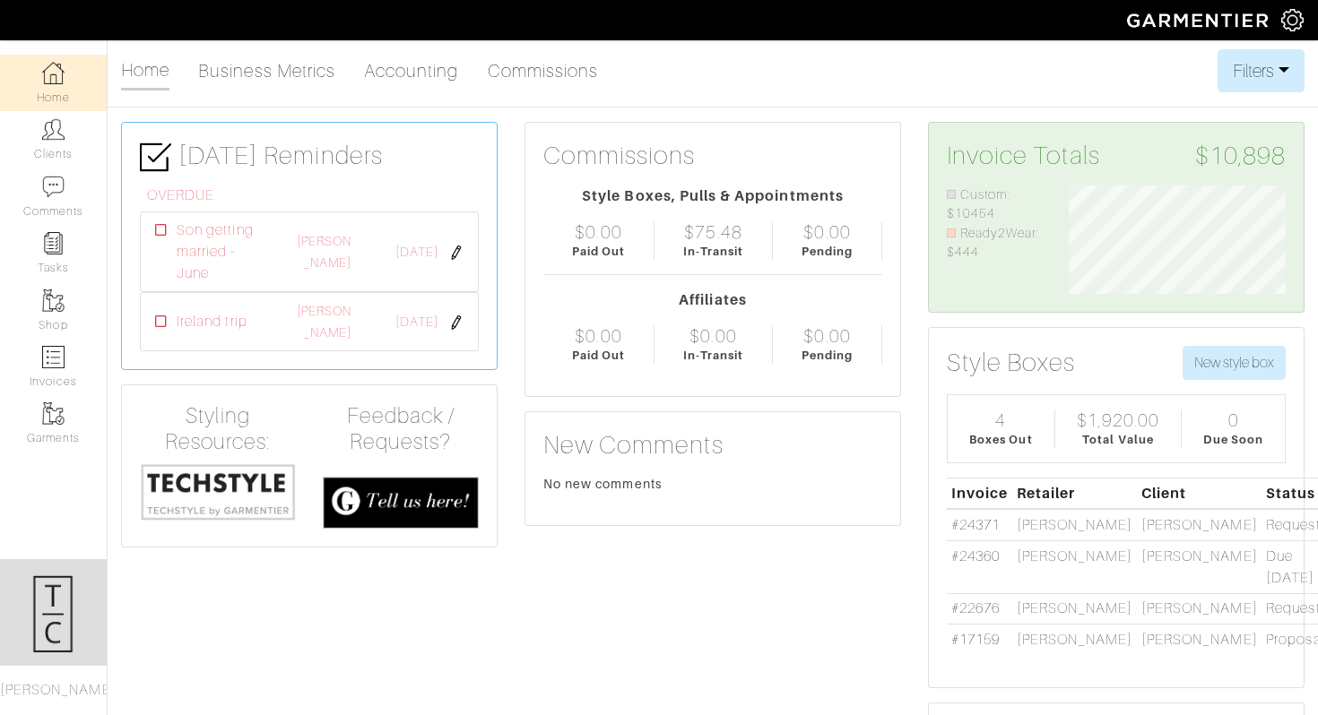
scroll to position [108, 244]
